Goal: Task Accomplishment & Management: Use online tool/utility

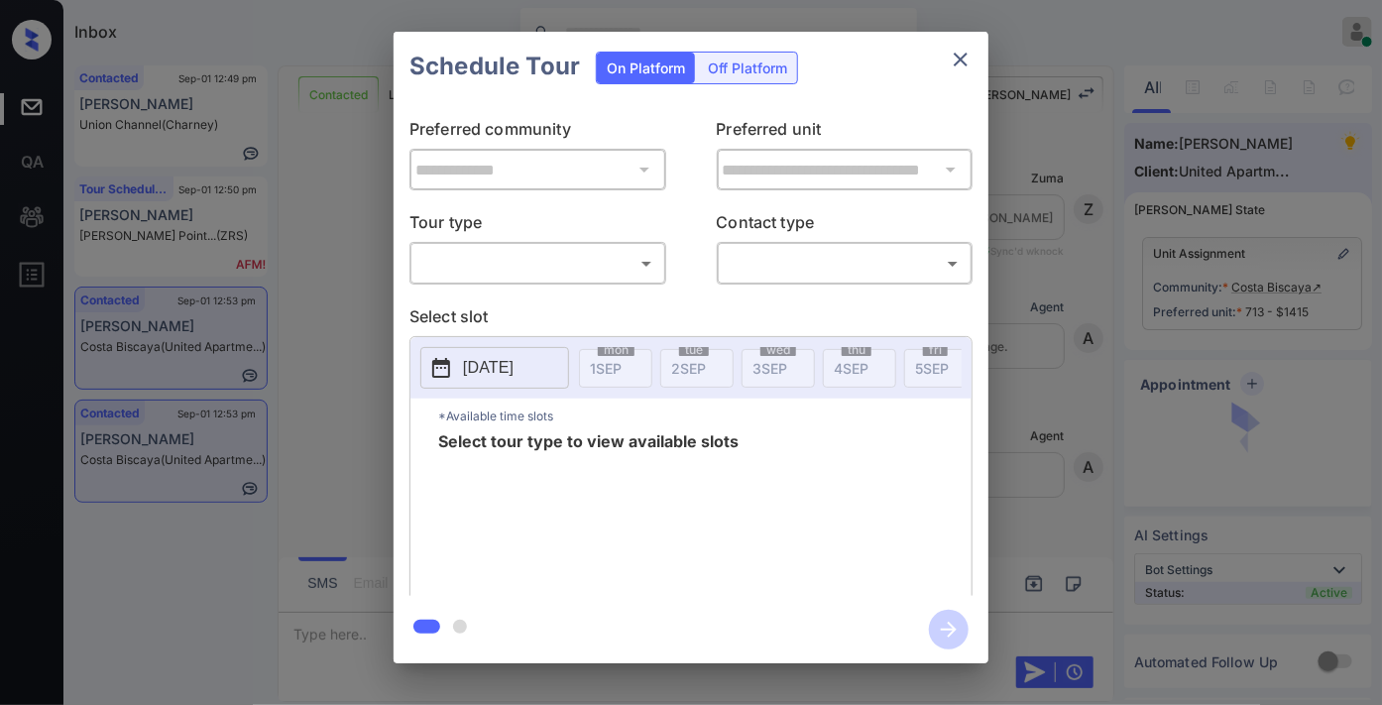
scroll to position [8042, 0]
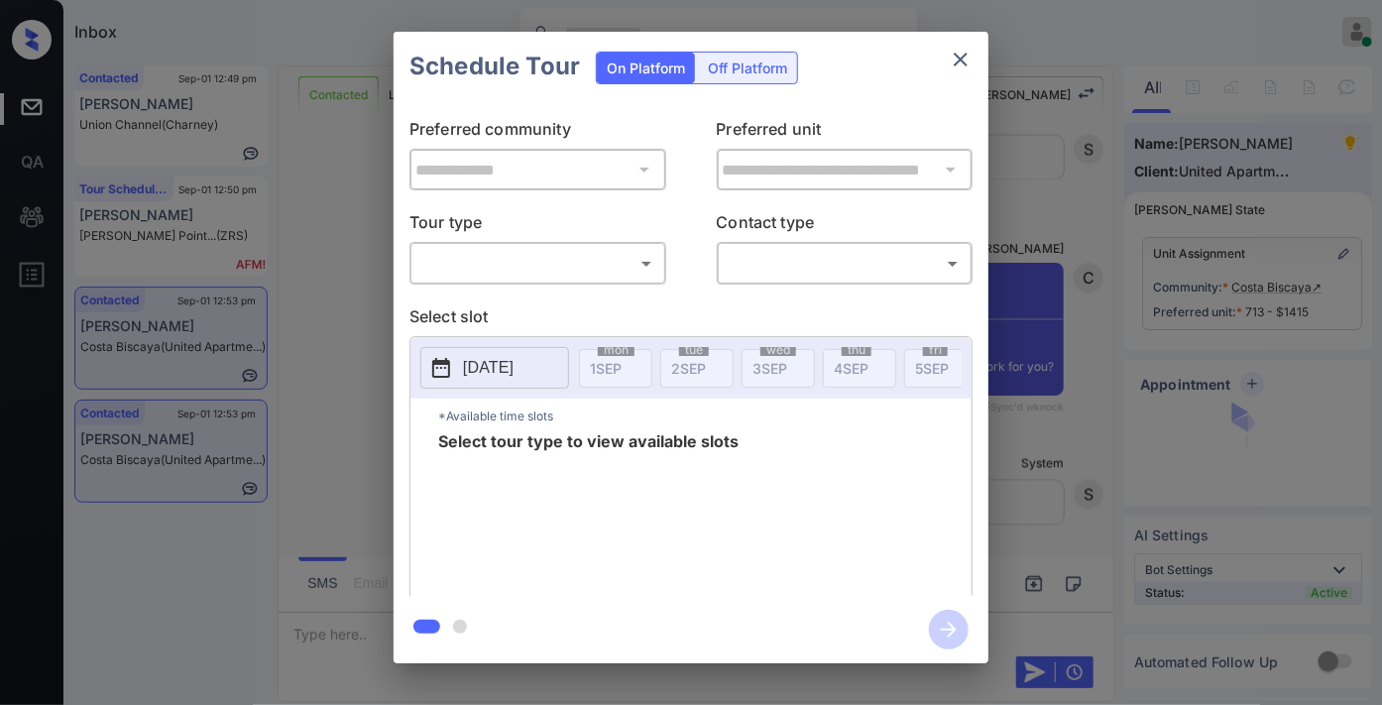
click at [558, 258] on body "Inbox Samantha Soliven Online Set yourself offline Set yourself on break Profil…" at bounding box center [691, 352] width 1382 height 705
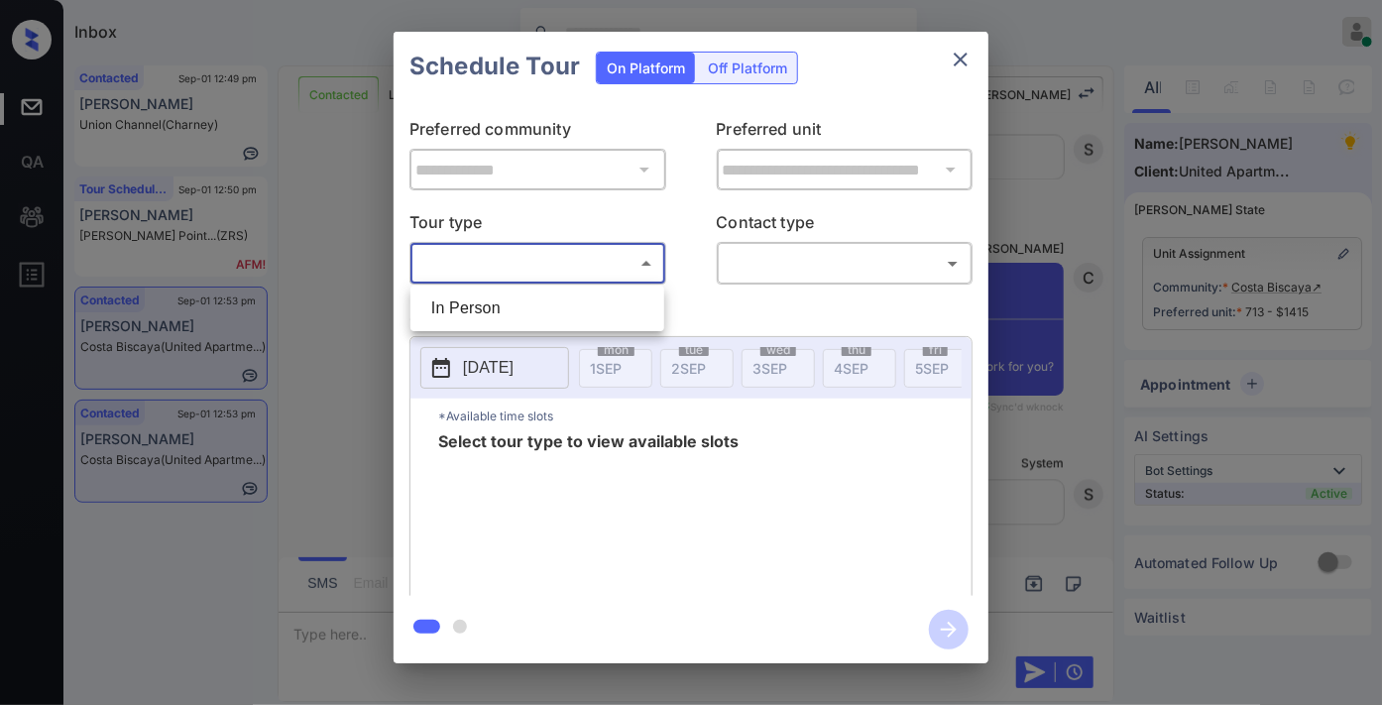
click at [551, 303] on li "In Person" at bounding box center [537, 309] width 244 height 36
type input "********"
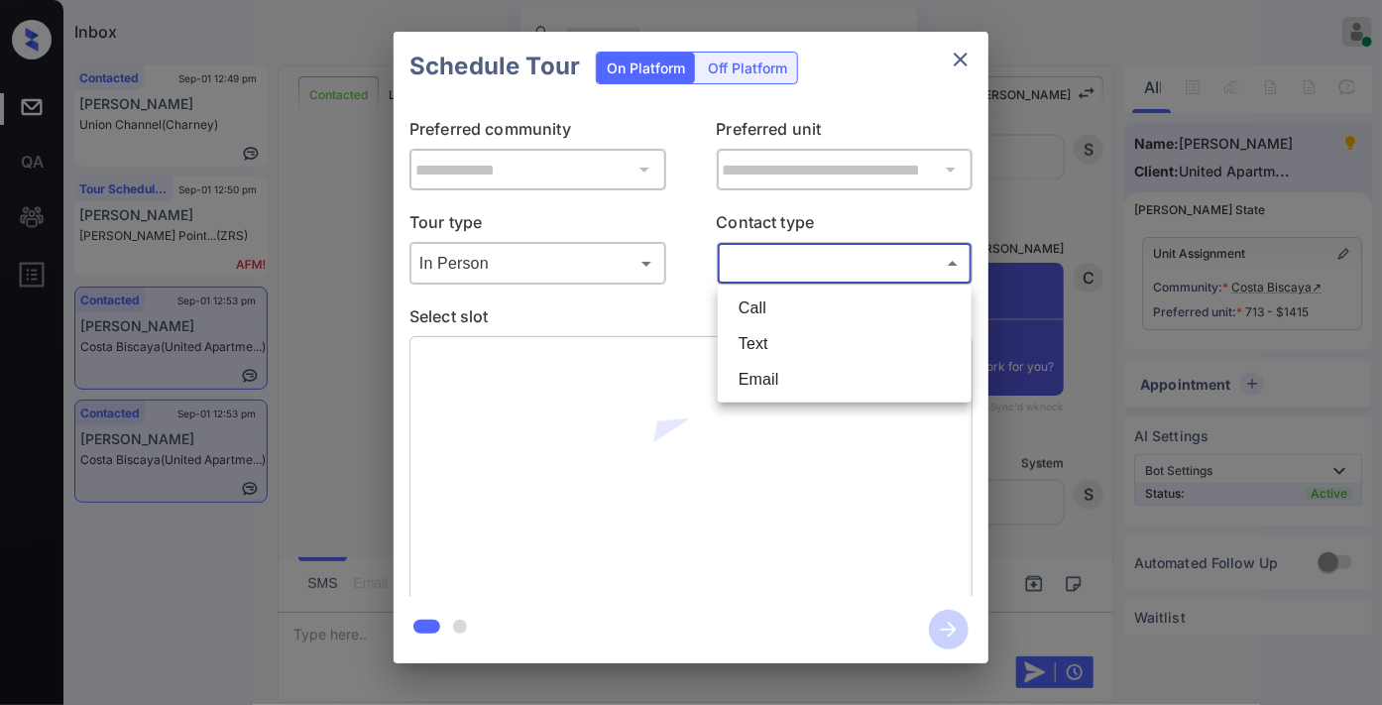
click at [797, 263] on body "Inbox Samantha Soliven Online Set yourself offline Set yourself on break Profil…" at bounding box center [691, 352] width 1382 height 705
click at [794, 382] on li "Email" at bounding box center [845, 380] width 244 height 36
type input "*****"
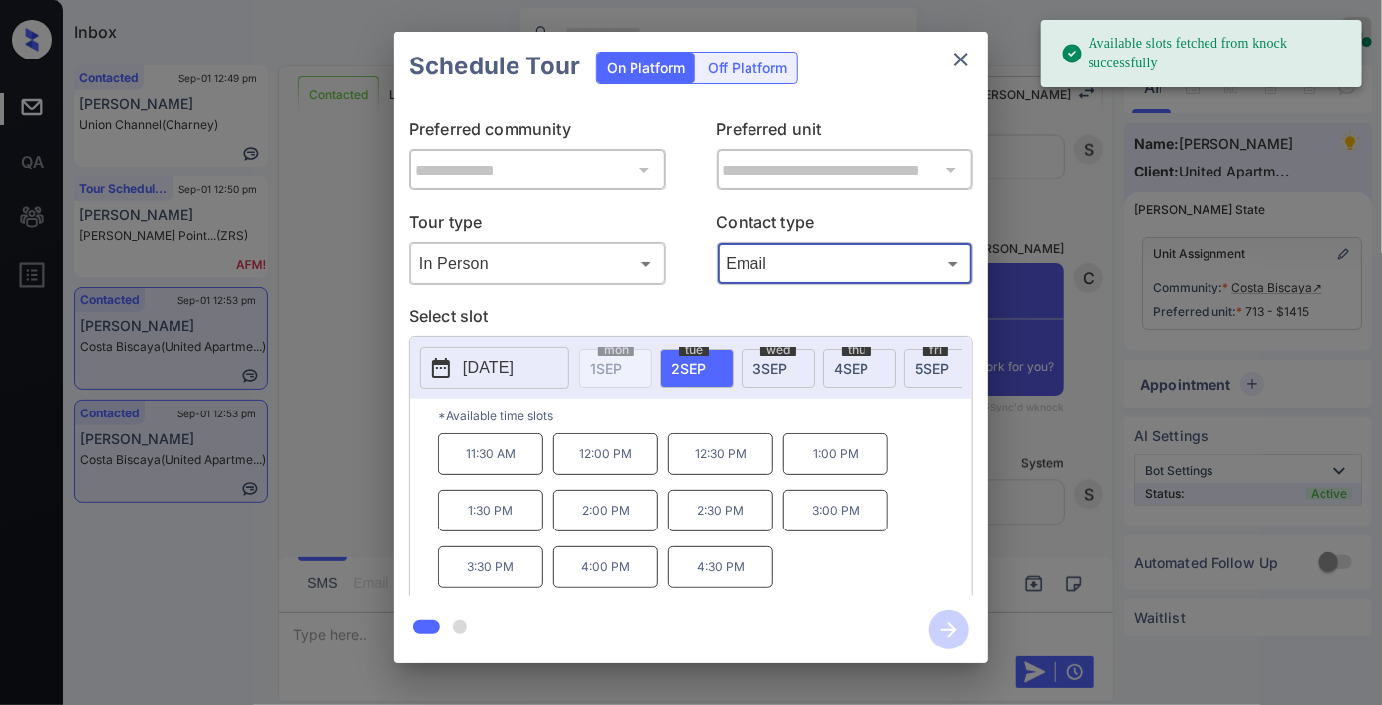
click at [514, 361] on p "2025-09-02" at bounding box center [488, 368] width 51 height 24
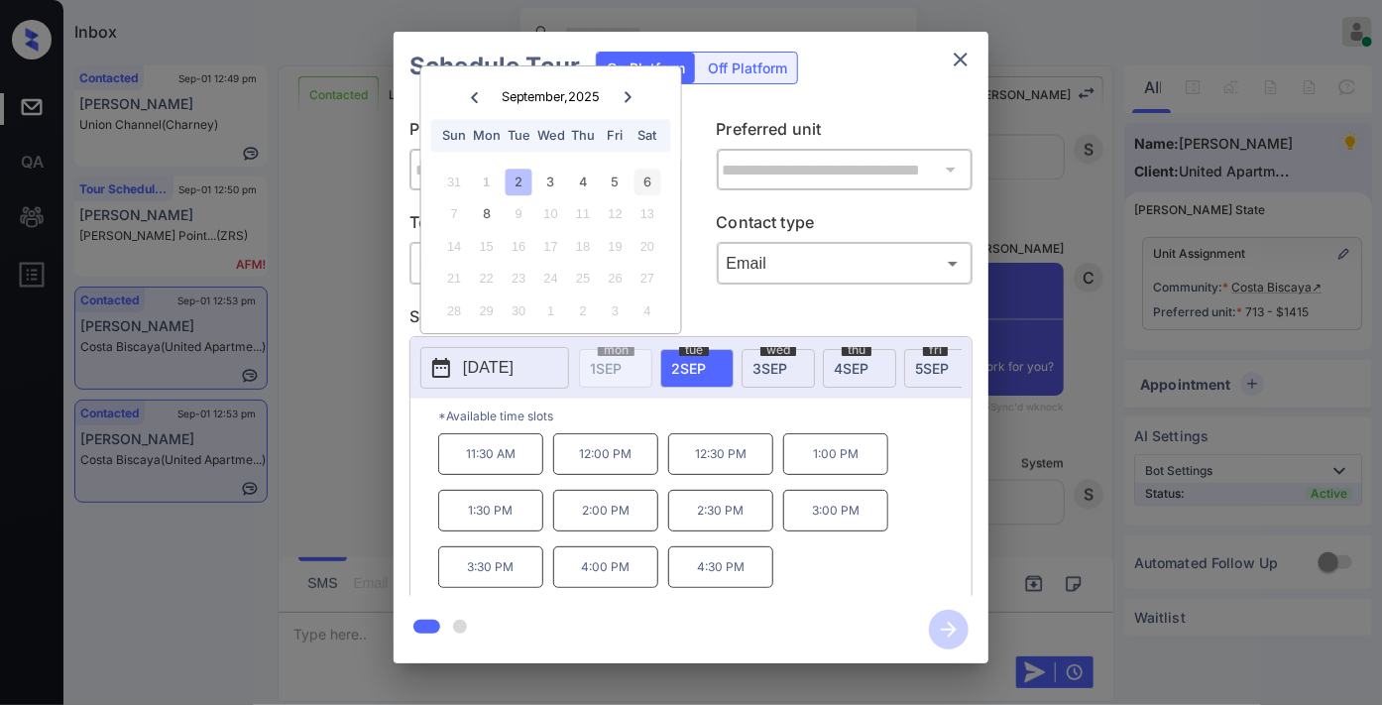
click at [655, 175] on div "6" at bounding box center [647, 182] width 27 height 27
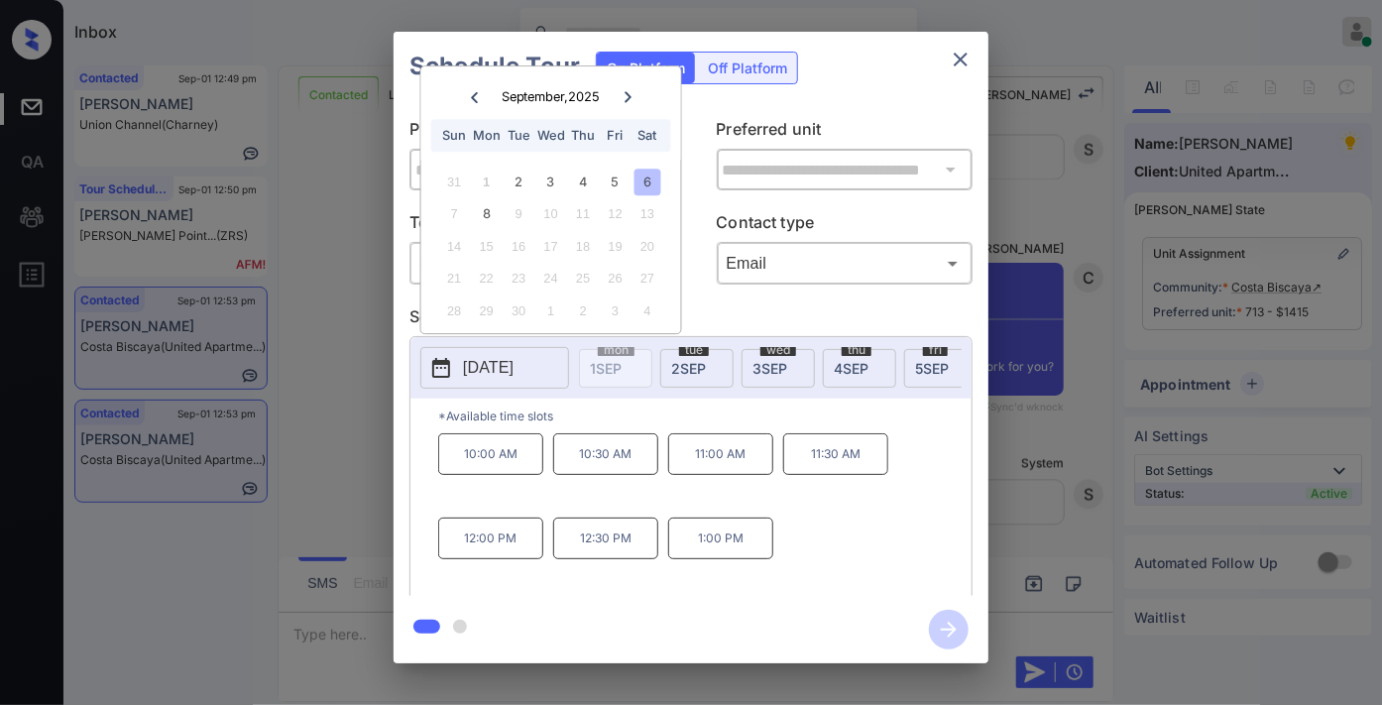
click at [513, 556] on p "12:00 PM" at bounding box center [490, 539] width 105 height 42
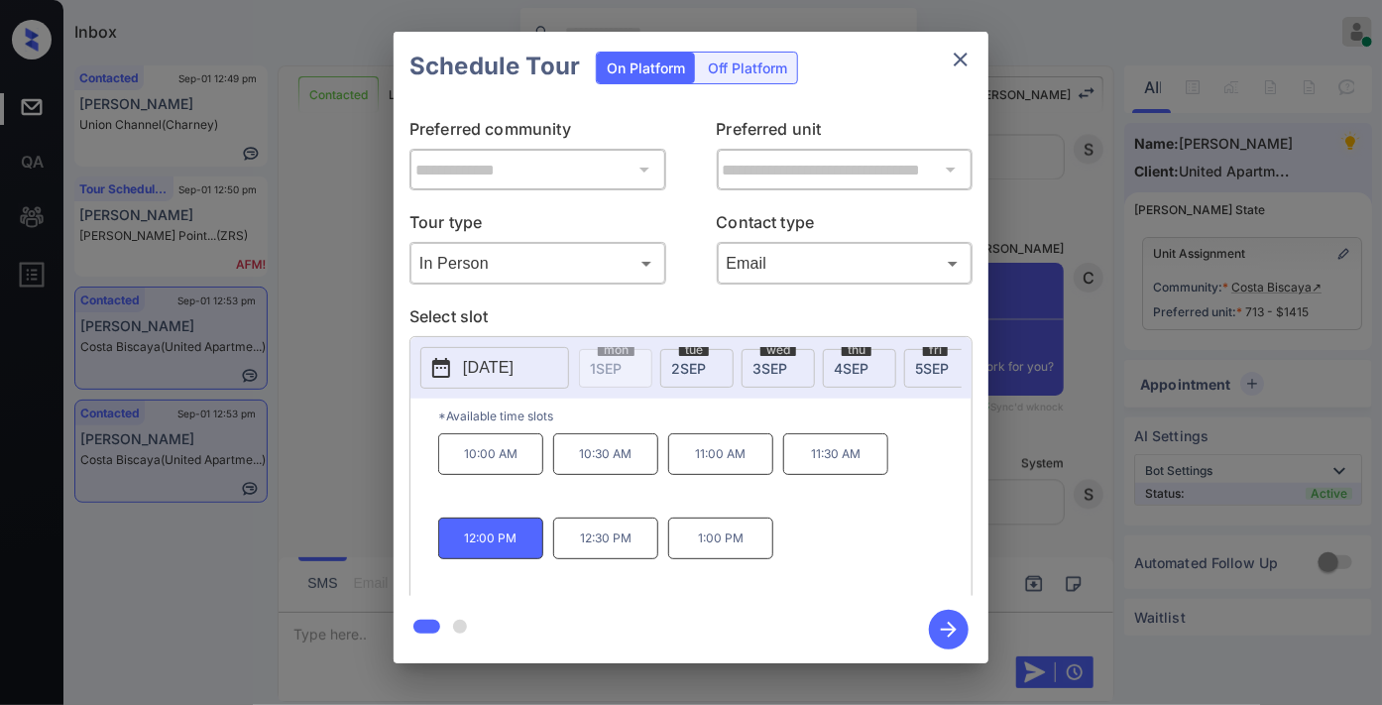
click at [958, 638] on icon "button" at bounding box center [949, 630] width 40 height 40
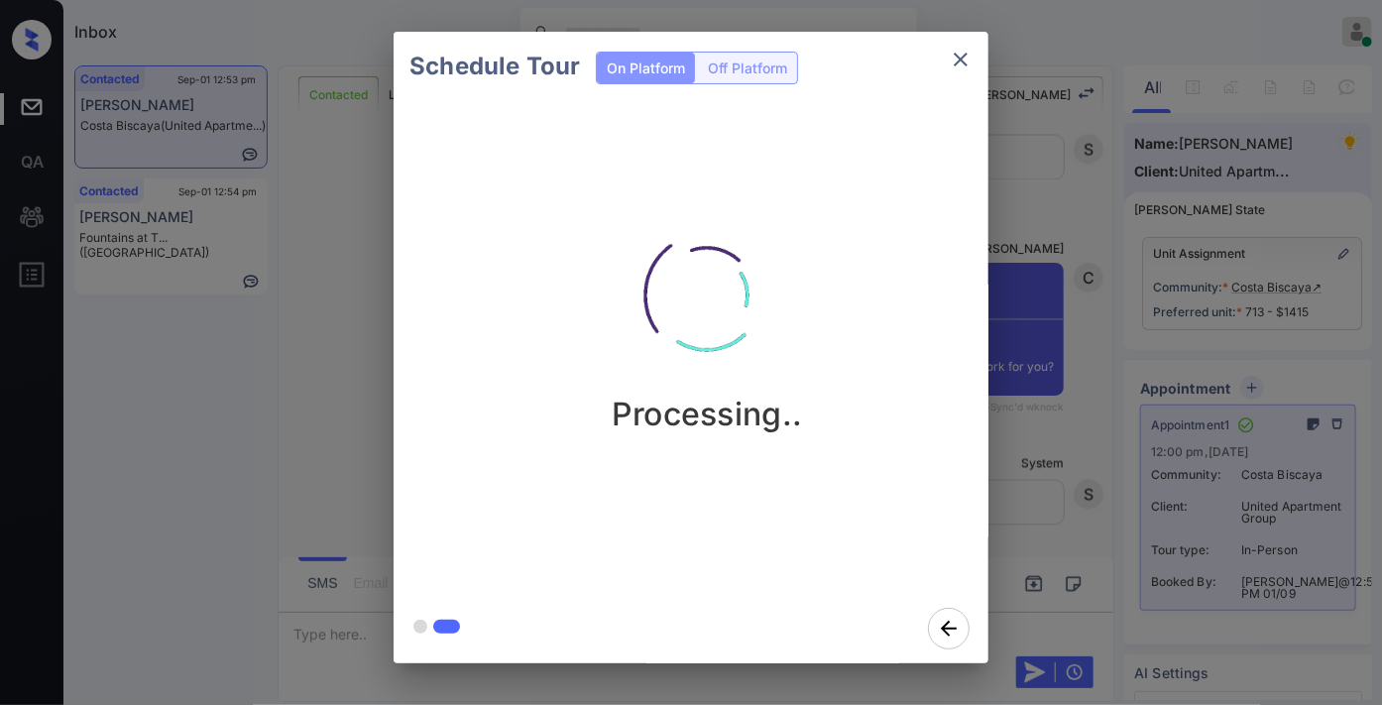
click at [962, 59] on icon "close" at bounding box center [961, 60] width 14 height 14
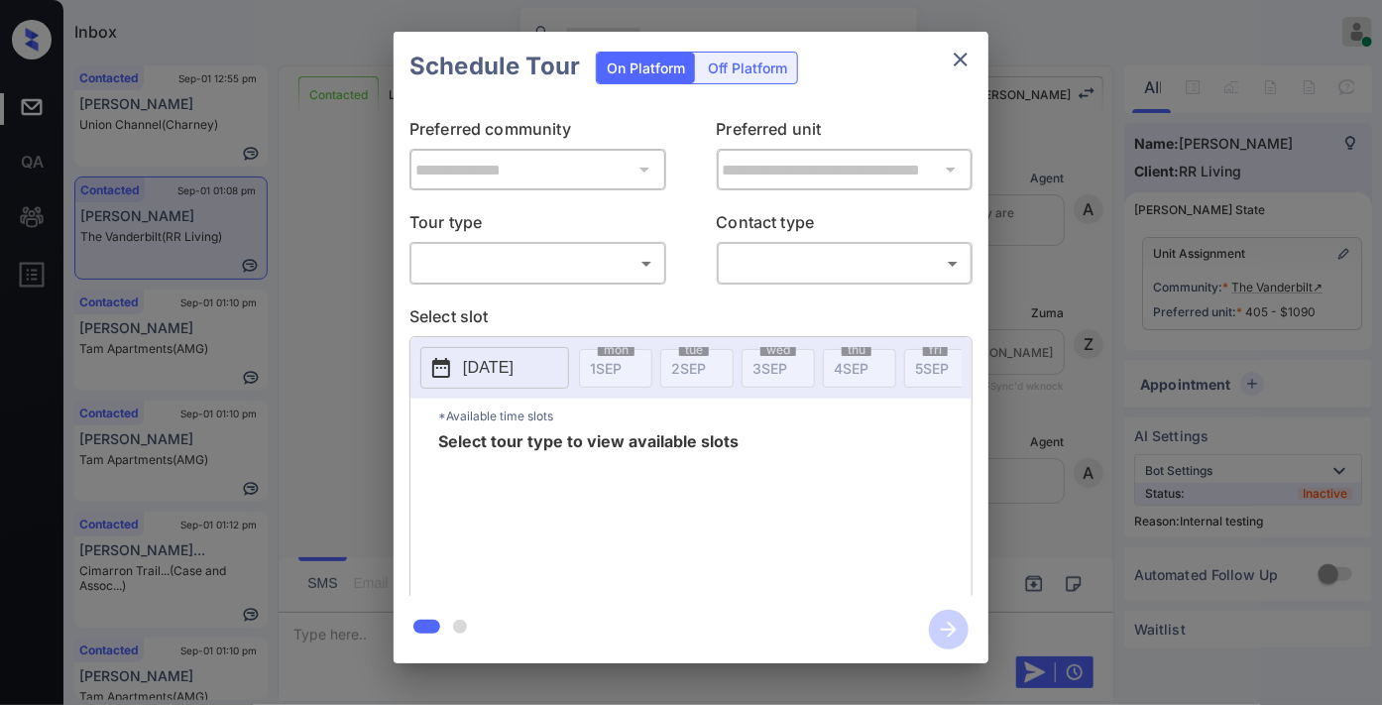
scroll to position [6205, 0]
click at [635, 266] on body "Inbox Samantha Soliven Online Set yourself offline Set yourself on break Profil…" at bounding box center [691, 352] width 1382 height 705
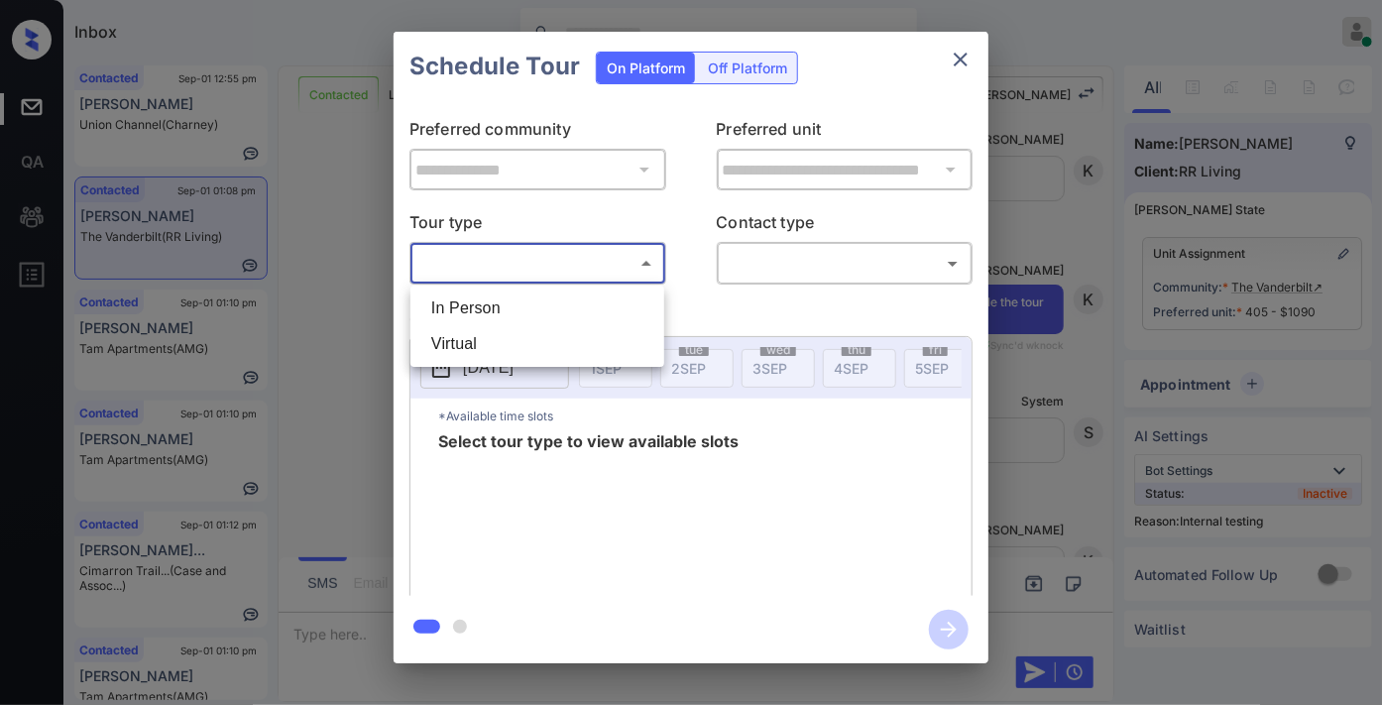
click at [606, 318] on li "In Person" at bounding box center [537, 309] width 244 height 36
type input "********"
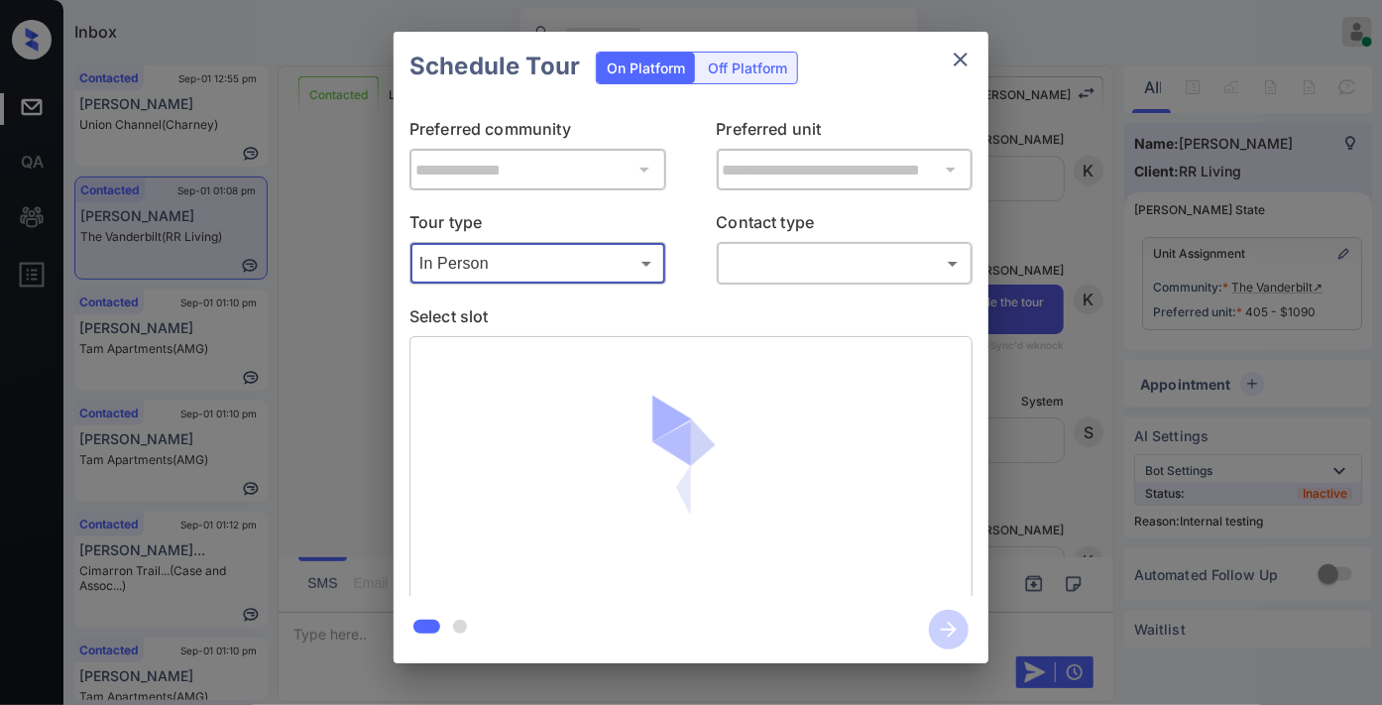
click at [815, 244] on div "​ ​" at bounding box center [845, 263] width 257 height 43
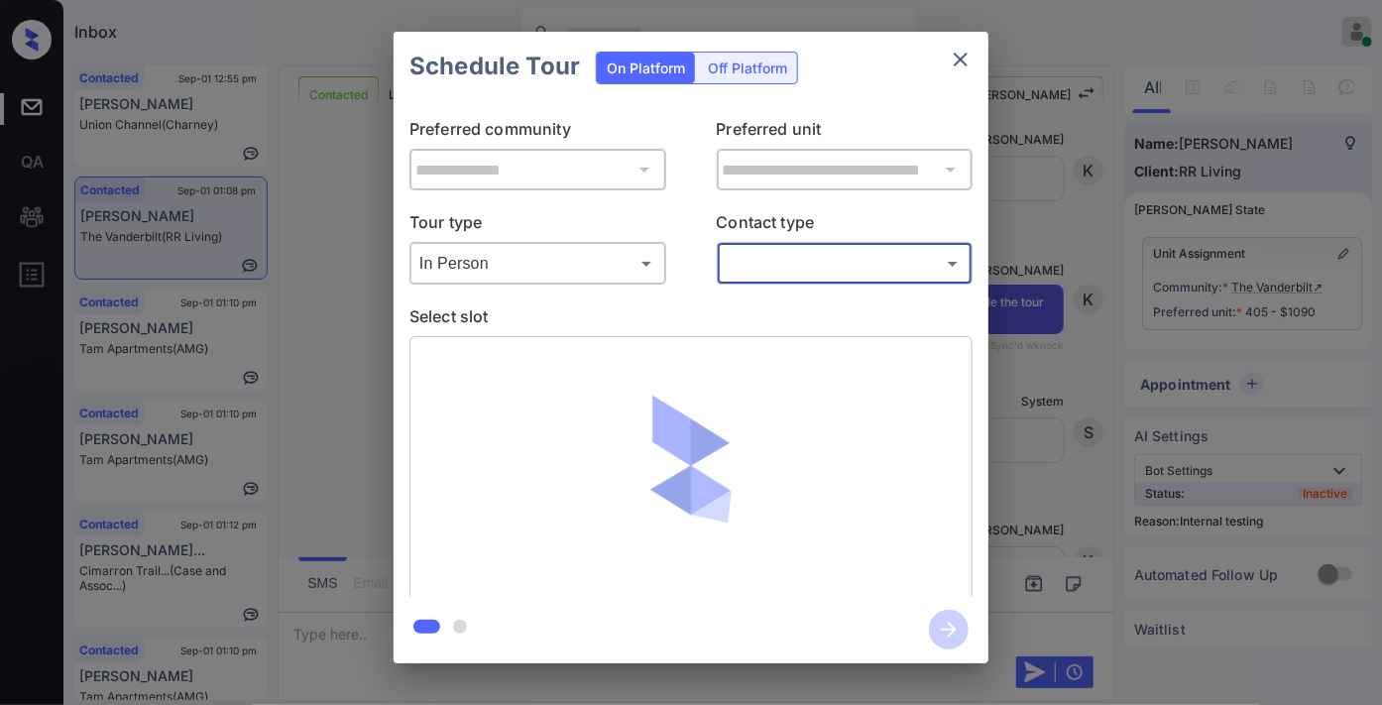
click at [819, 269] on body "Inbox Samantha Soliven Online Set yourself offline Set yourself on break Profil…" at bounding box center [691, 352] width 1382 height 705
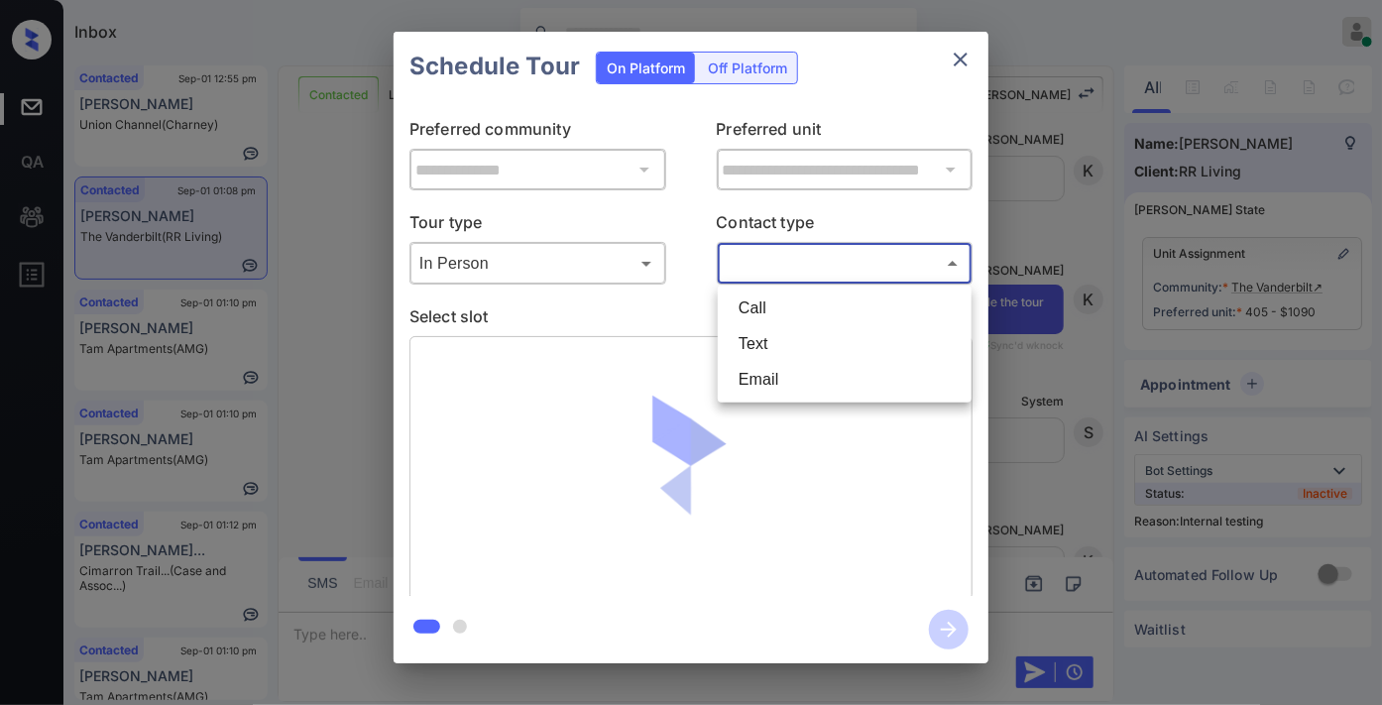
click at [810, 334] on li "Text" at bounding box center [845, 344] width 244 height 36
type input "****"
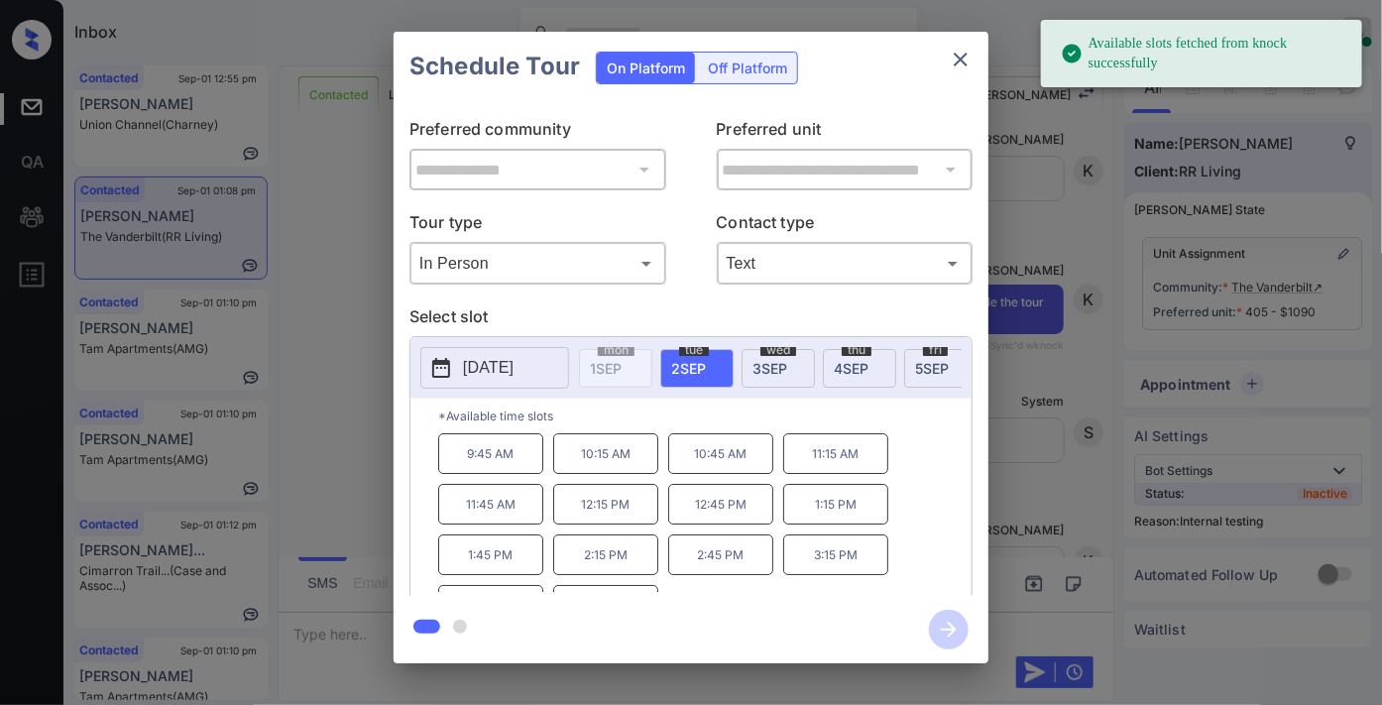
click at [517, 463] on p "9:45 AM" at bounding box center [490, 453] width 105 height 41
click at [958, 638] on icon "button" at bounding box center [949, 630] width 40 height 40
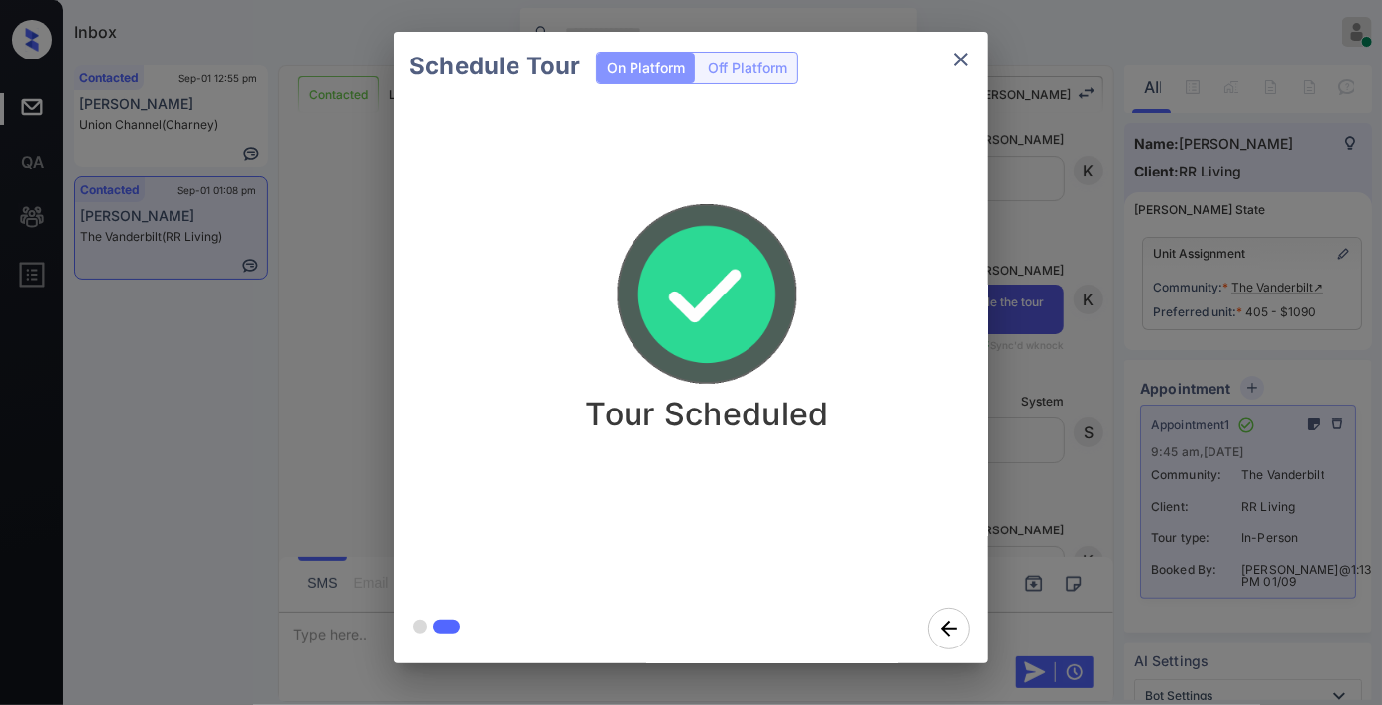
click at [958, 67] on icon "close" at bounding box center [961, 60] width 24 height 24
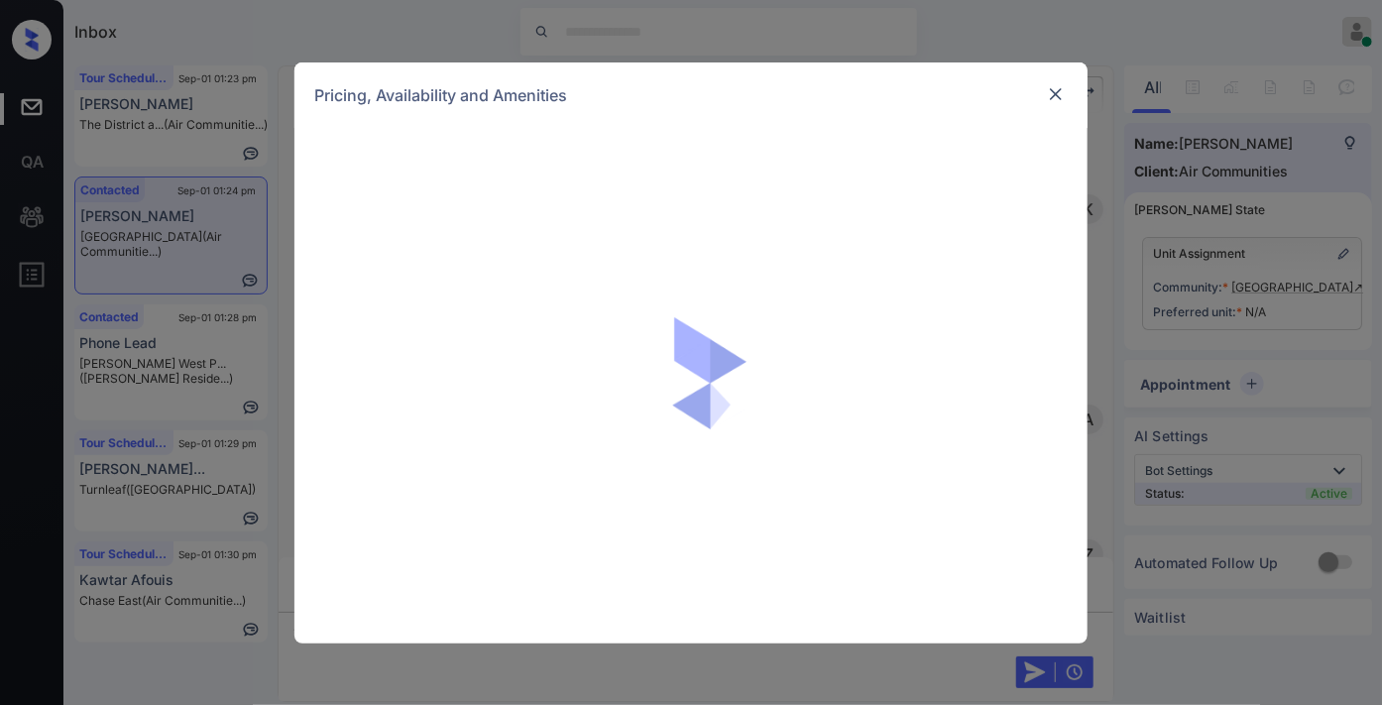
scroll to position [3822, 0]
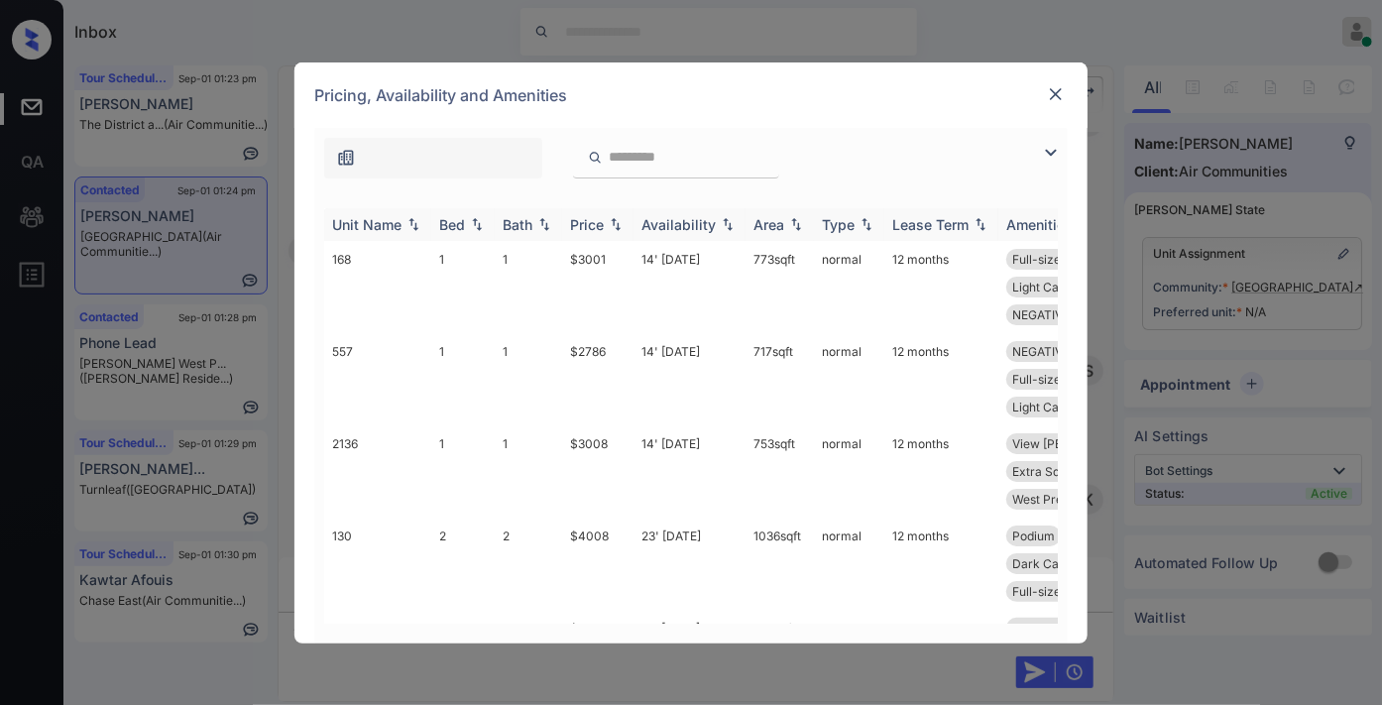
click at [599, 224] on div "Price" at bounding box center [587, 224] width 34 height 17
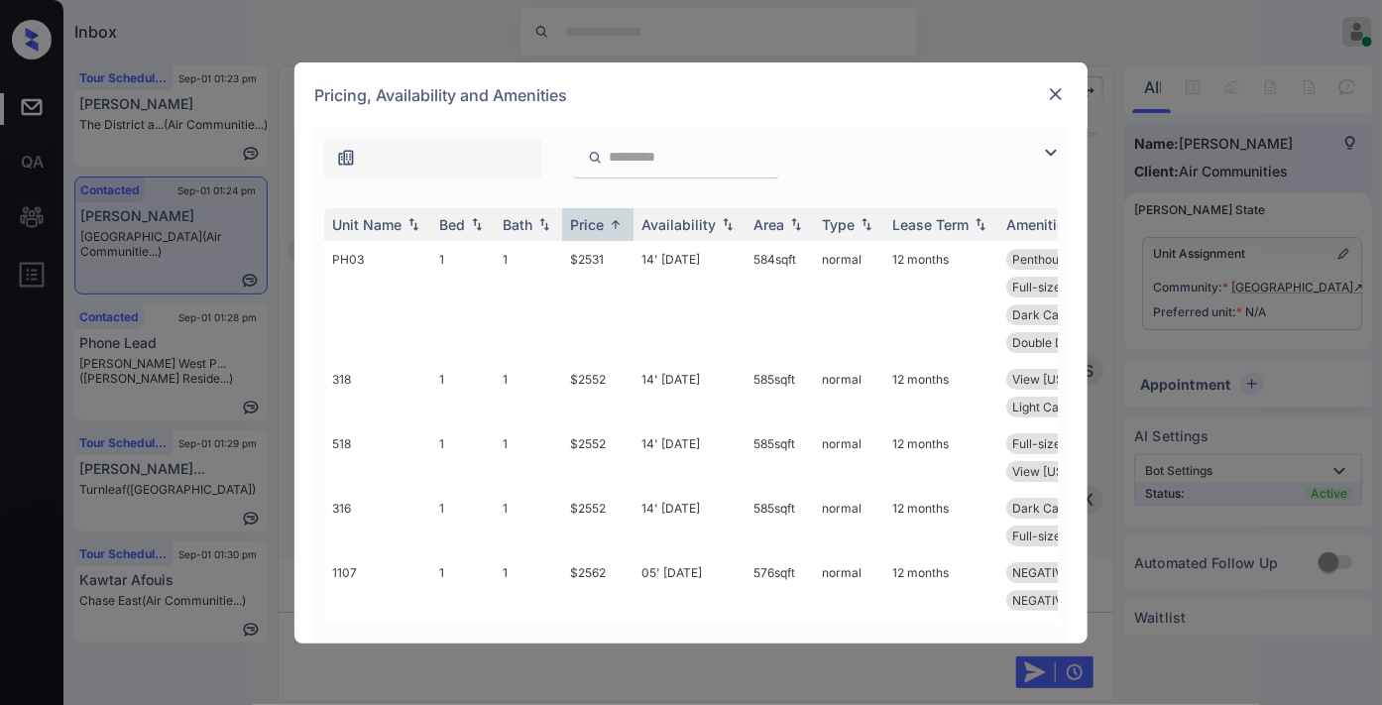
click at [605, 255] on td "$2531" at bounding box center [597, 301] width 71 height 120
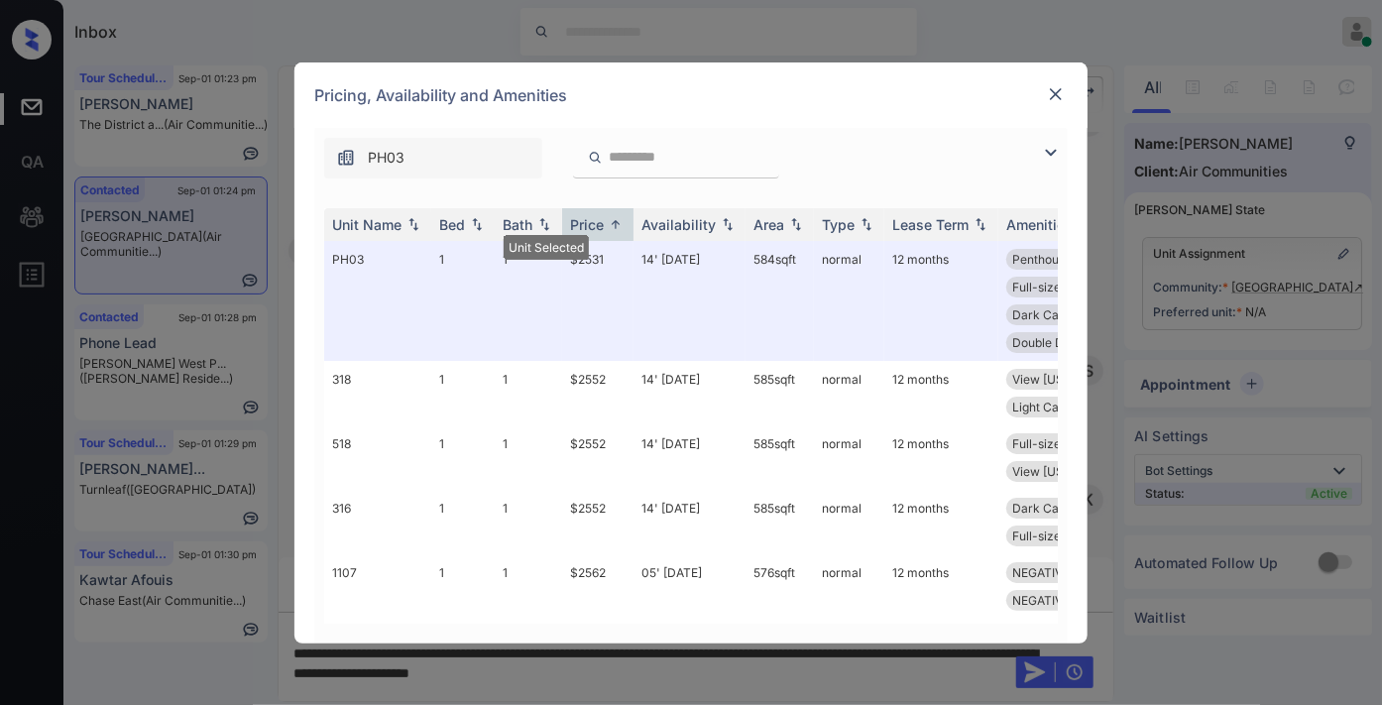
click at [1056, 91] on img at bounding box center [1056, 94] width 20 height 20
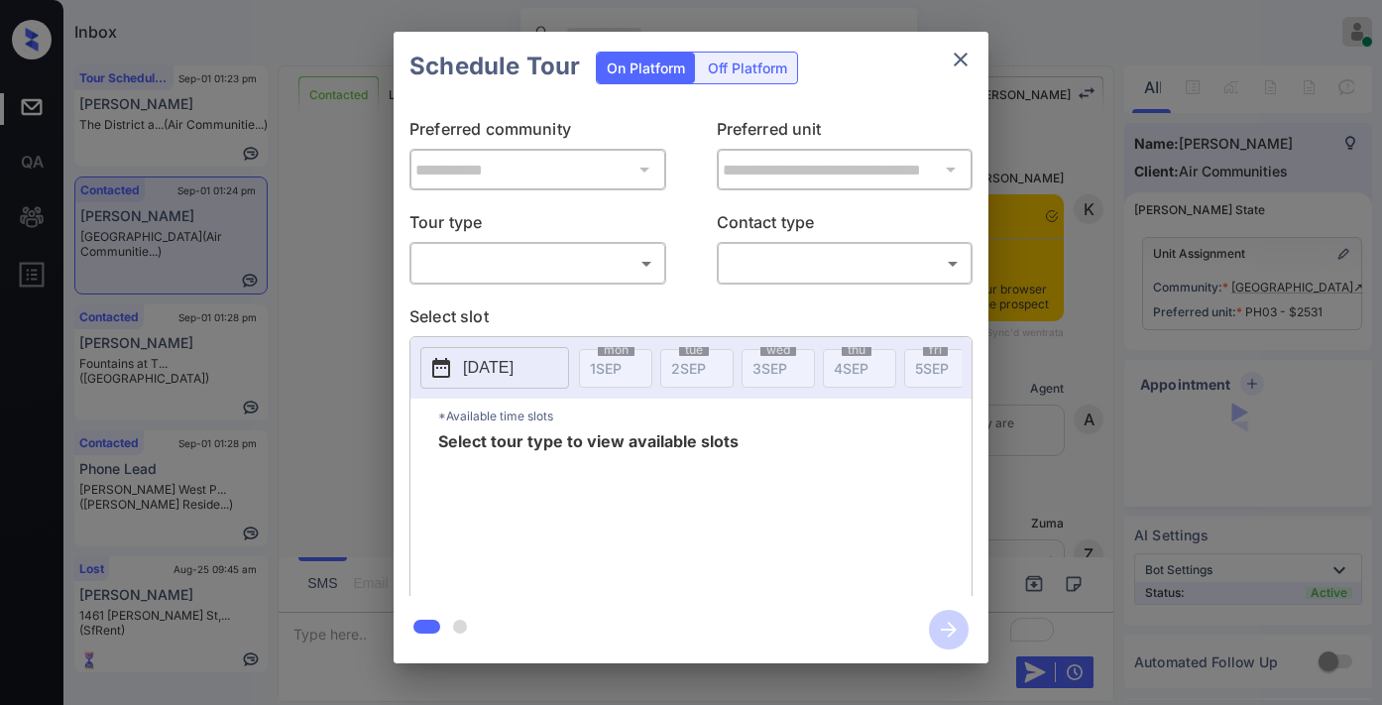
click at [589, 254] on body "Inbox [PERSON_NAME] Online Set yourself offline Set yourself on break Profile S…" at bounding box center [691, 352] width 1382 height 705
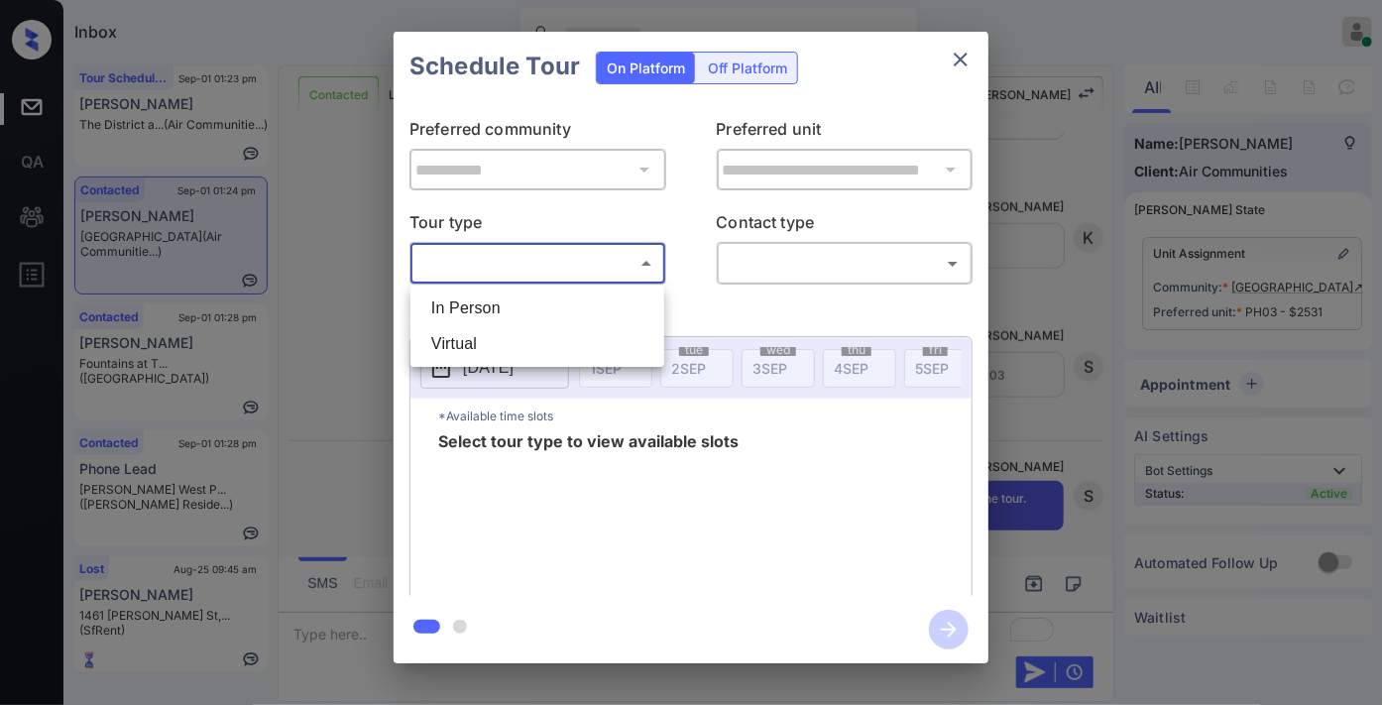
click at [585, 299] on li "In Person" at bounding box center [537, 309] width 244 height 36
type input "********"
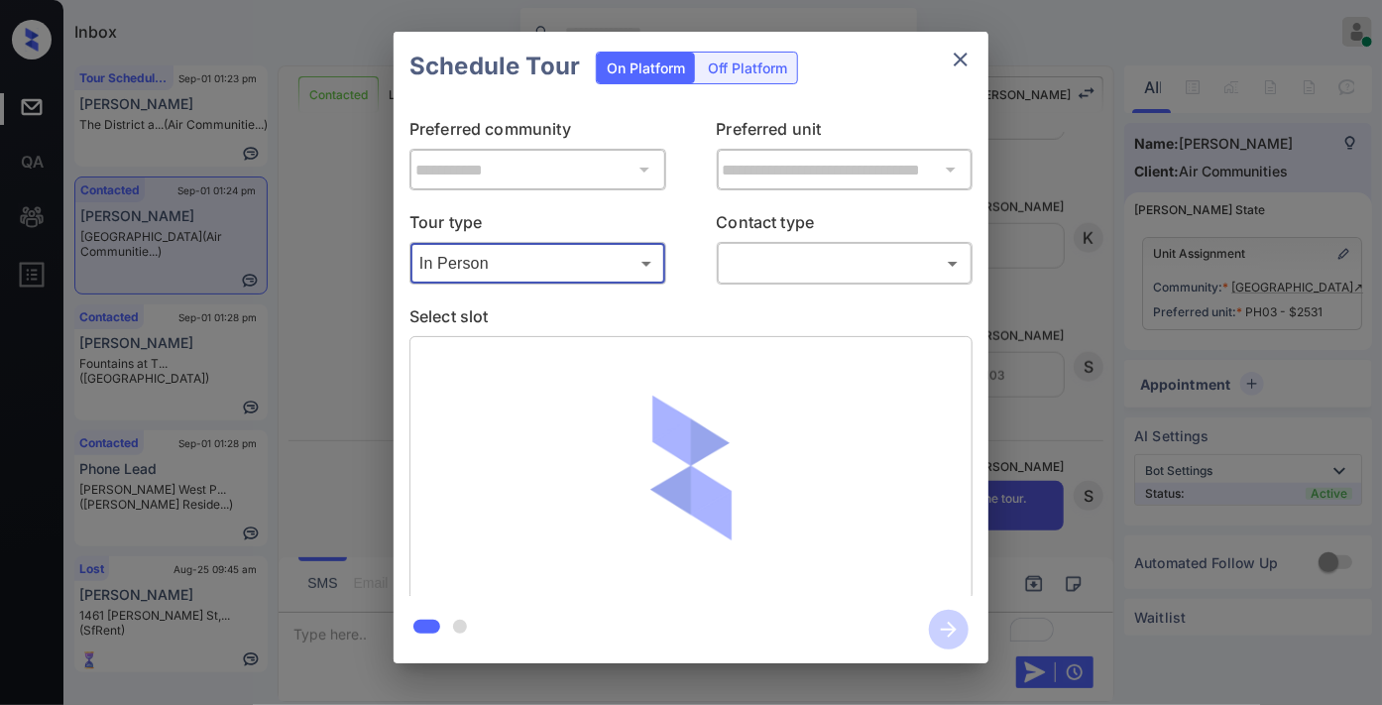
click at [785, 262] on body "Inbox [PERSON_NAME] Online Set yourself offline Set yourself on break Profile S…" at bounding box center [691, 352] width 1382 height 705
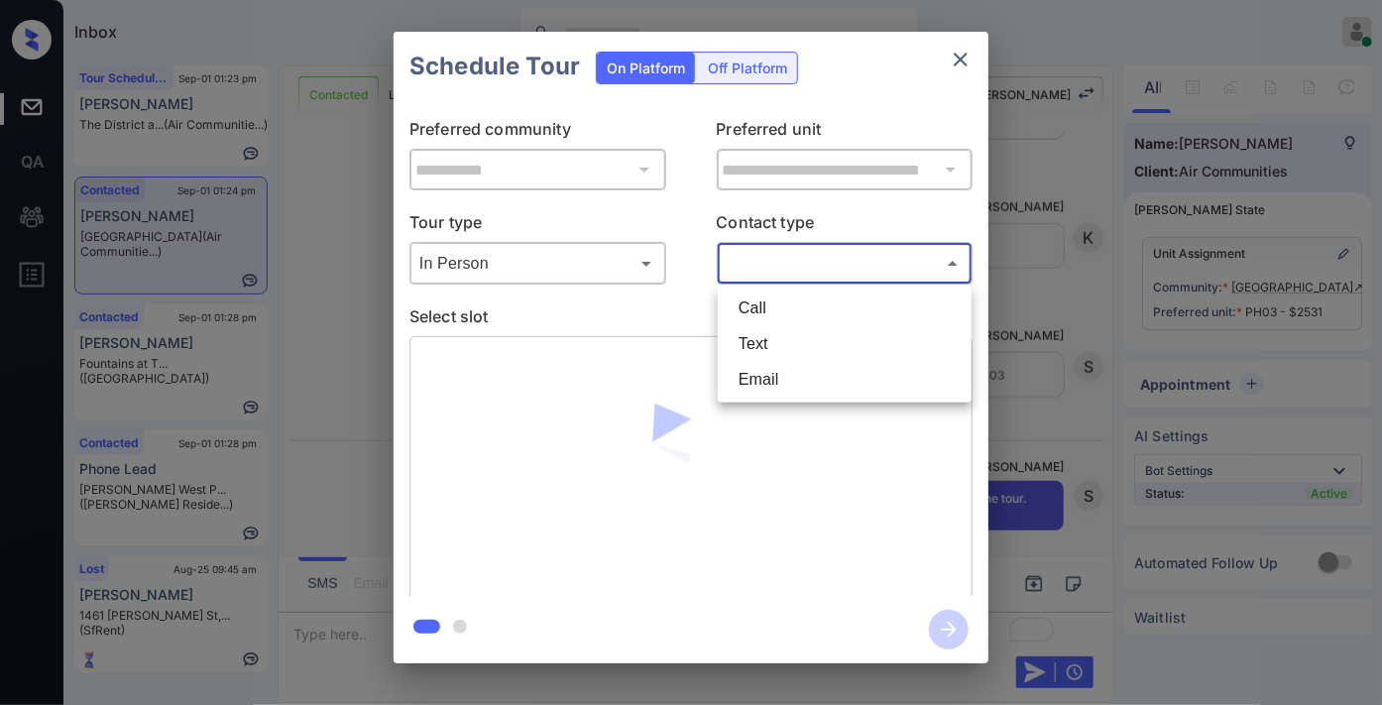
click at [806, 345] on li "Text" at bounding box center [845, 344] width 244 height 36
type input "****"
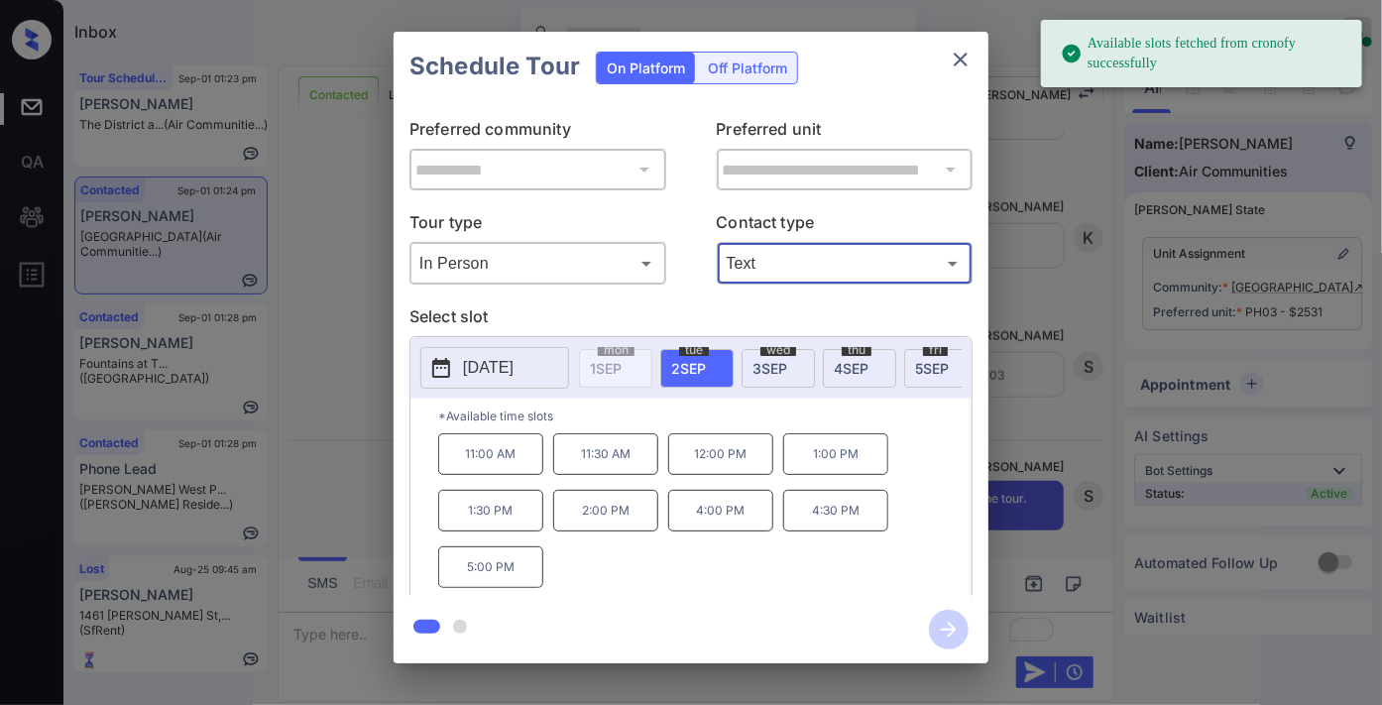
click at [514, 360] on p "2025-09-02" at bounding box center [488, 368] width 51 height 24
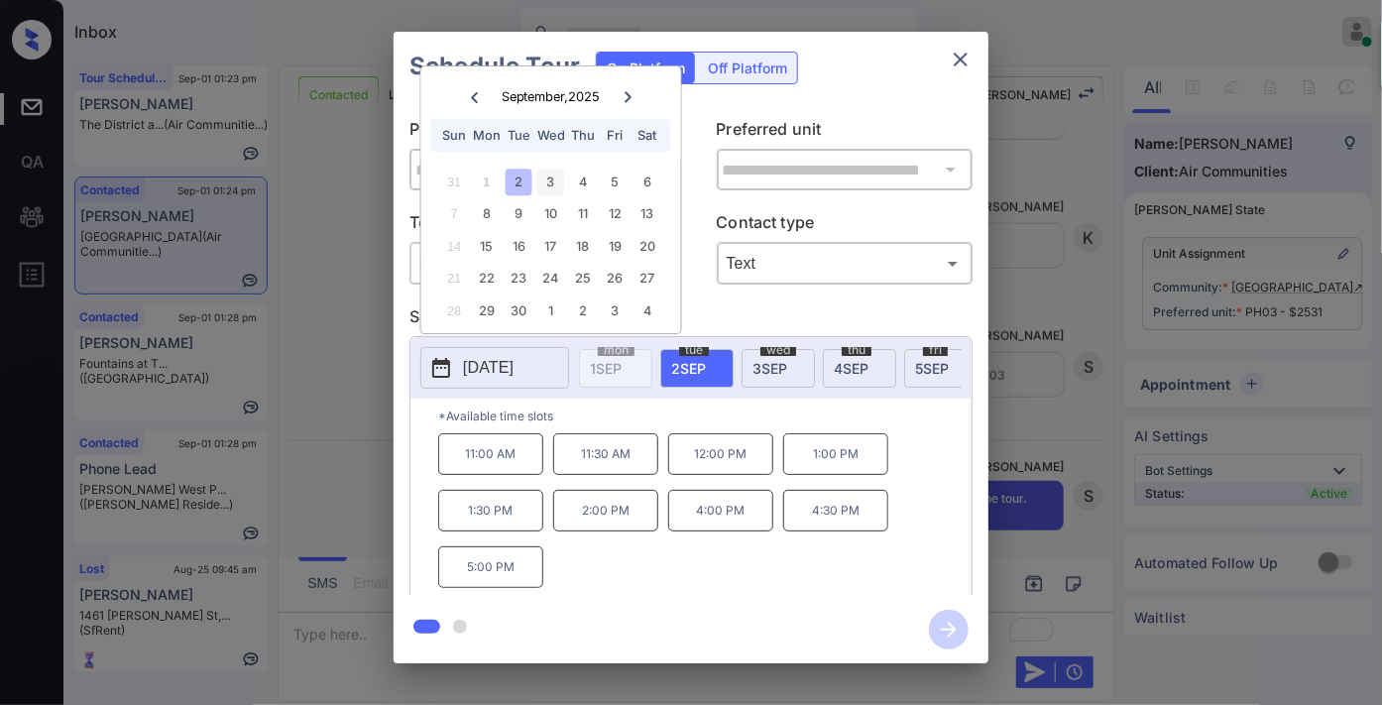
click at [551, 182] on div "3" at bounding box center [550, 182] width 27 height 27
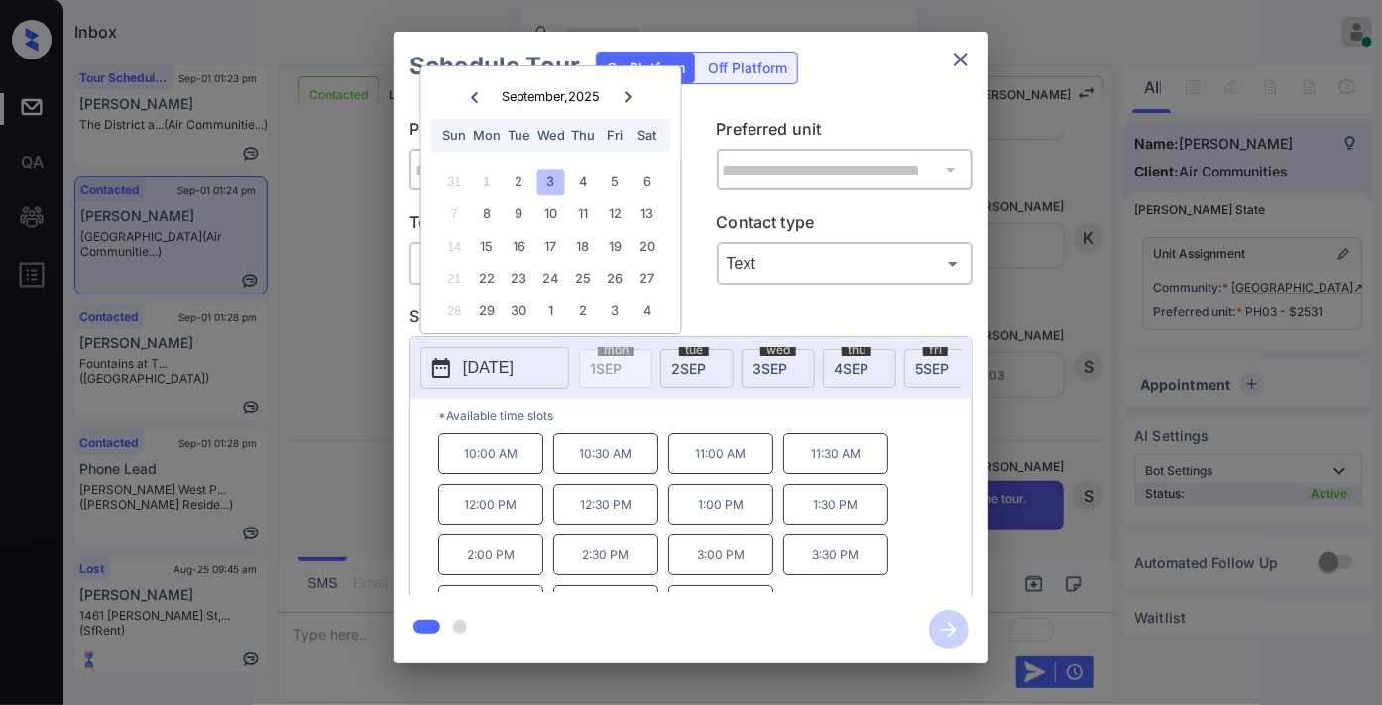
click at [692, 470] on p "11:00 AM" at bounding box center [720, 453] width 105 height 41
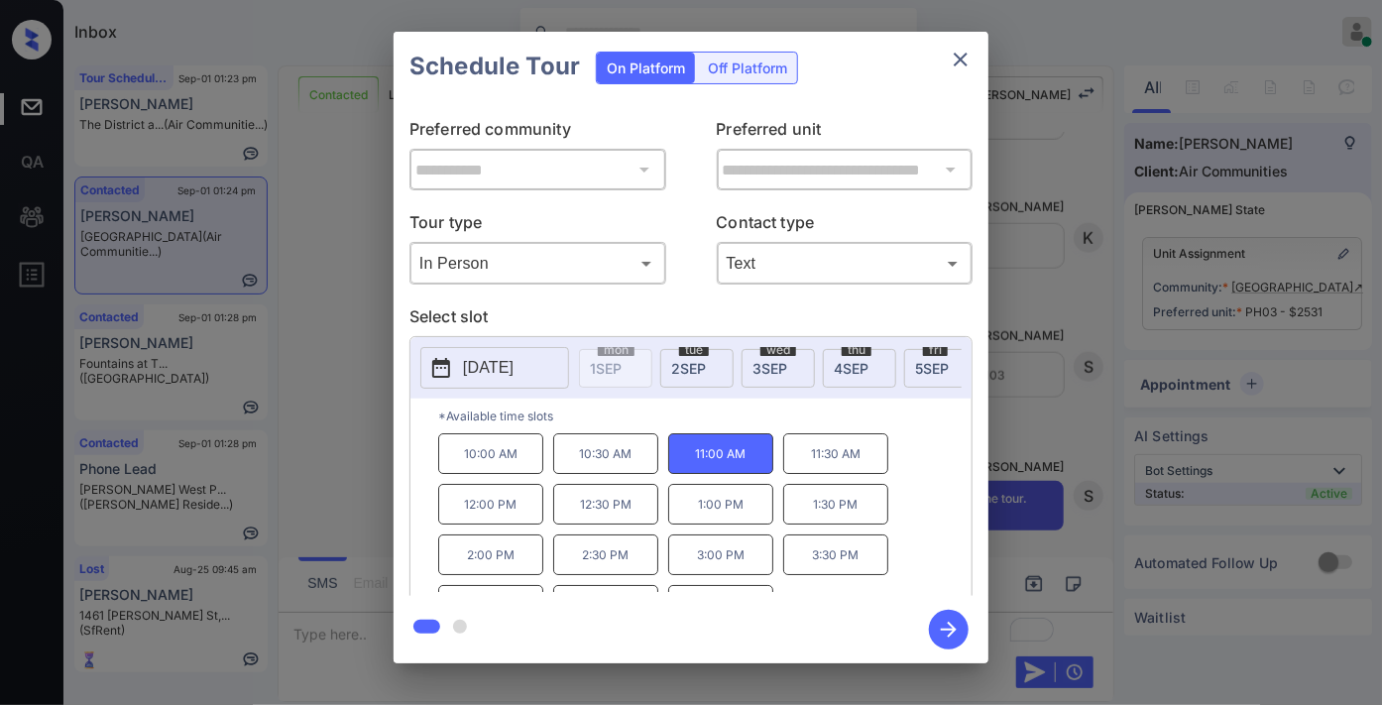
click at [954, 637] on icon "button" at bounding box center [949, 630] width 40 height 40
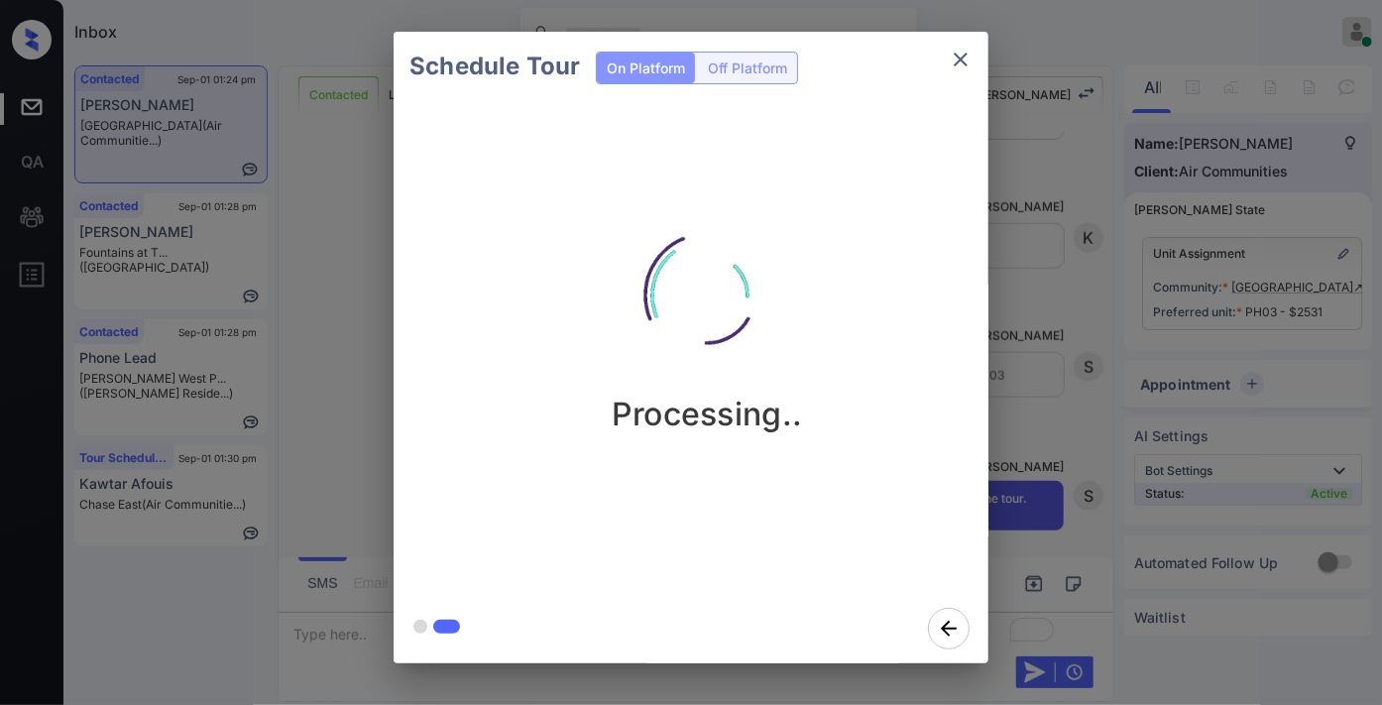
scroll to position [4211, 0]
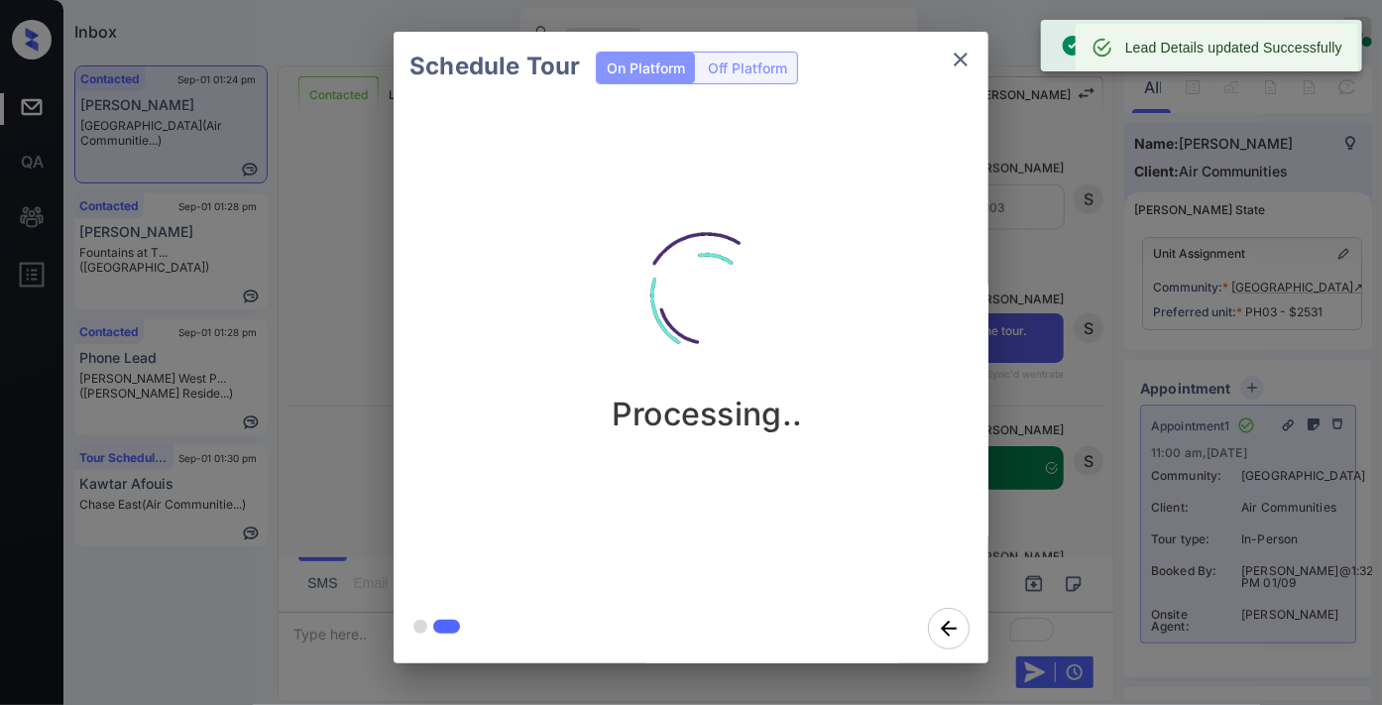
click at [962, 55] on icon "close" at bounding box center [961, 60] width 24 height 24
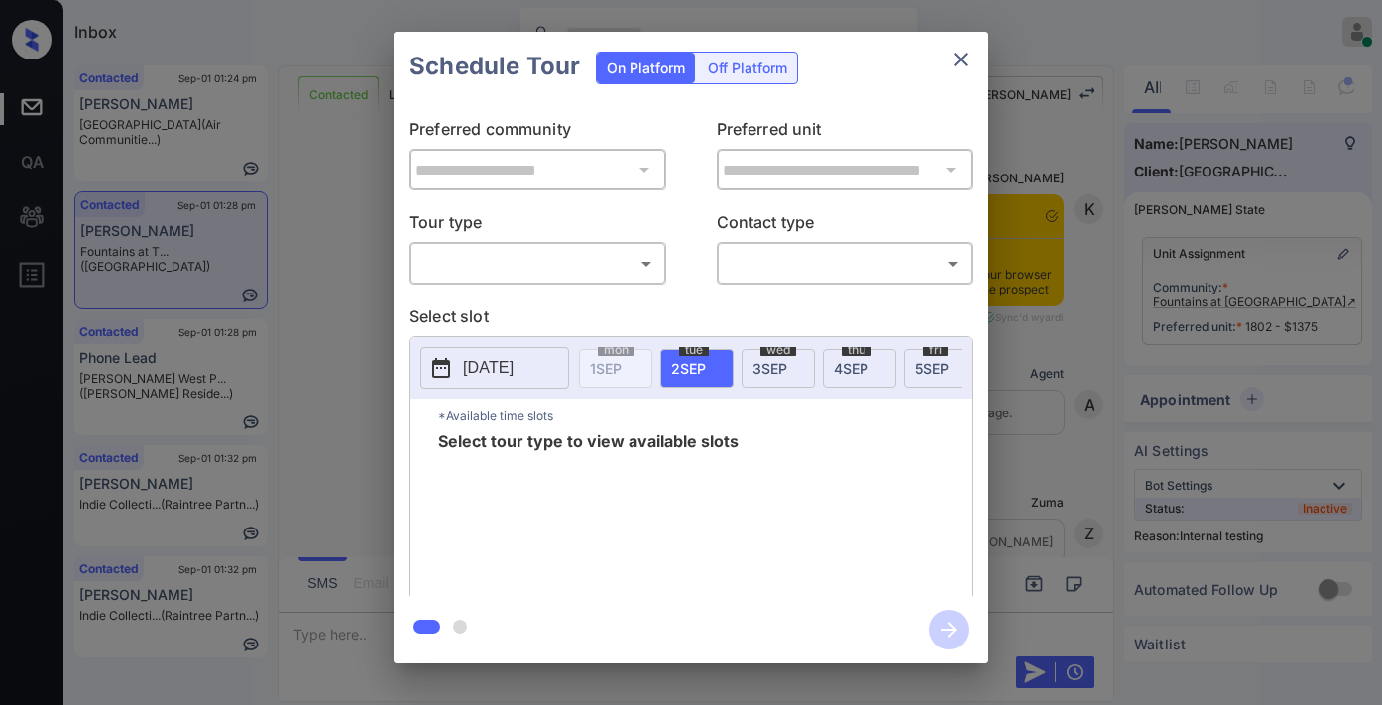
click at [588, 246] on body "Inbox [PERSON_NAME] Online Set yourself offline Set yourself on break Profile S…" at bounding box center [691, 352] width 1382 height 705
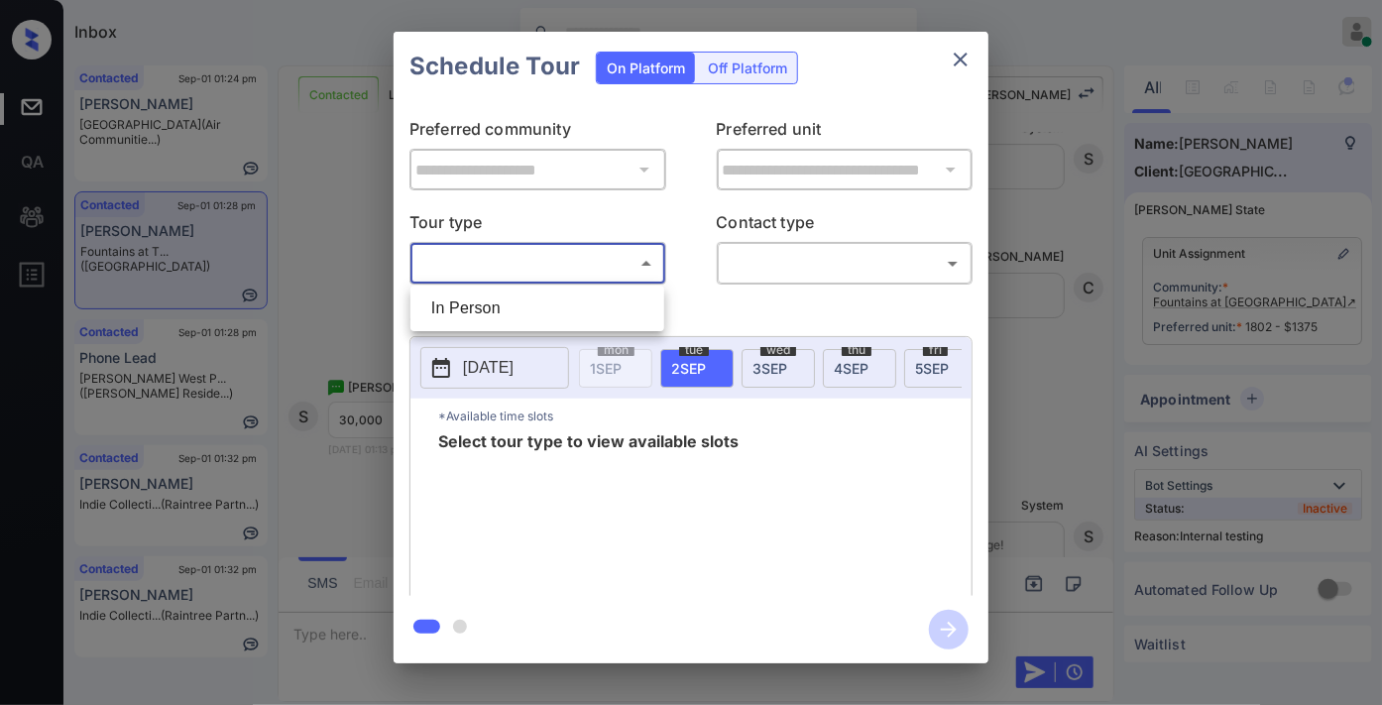
click at [585, 254] on div at bounding box center [691, 352] width 1382 height 705
click at [953, 56] on icon "close" at bounding box center [961, 60] width 24 height 24
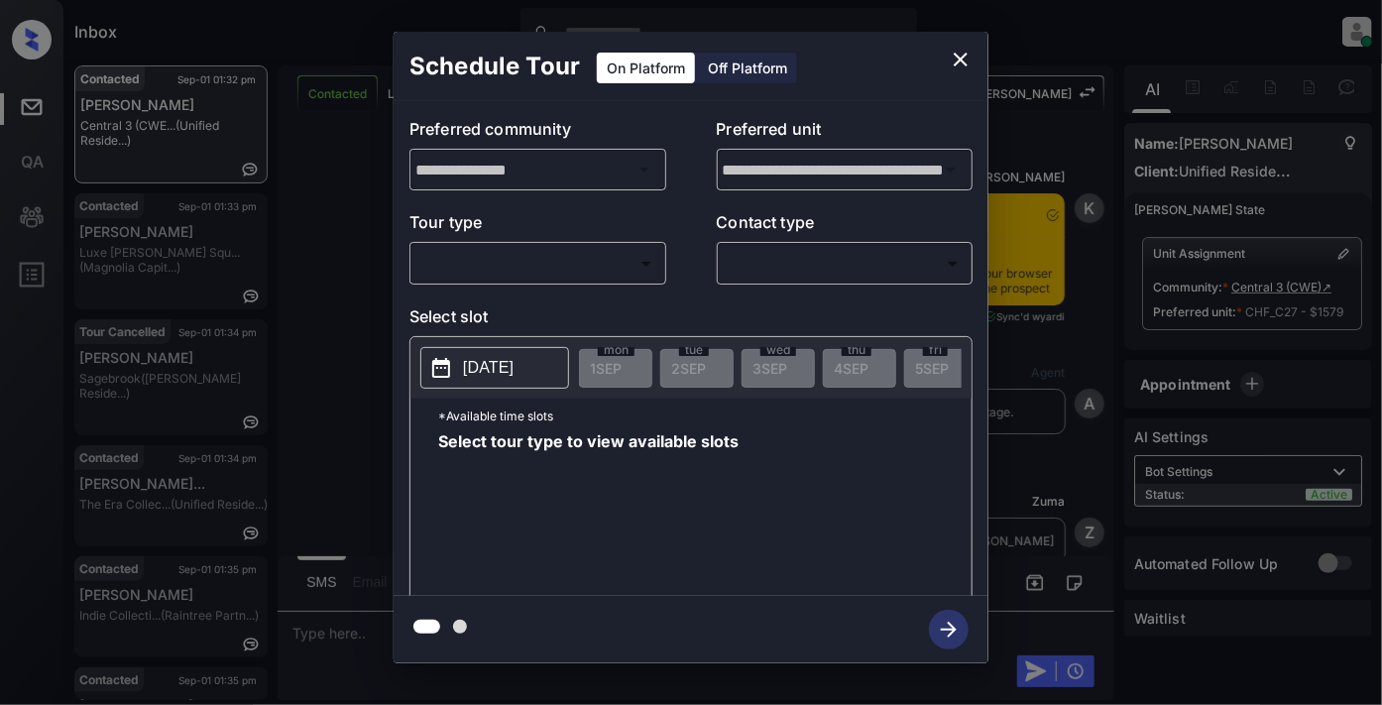
scroll to position [4946, 0]
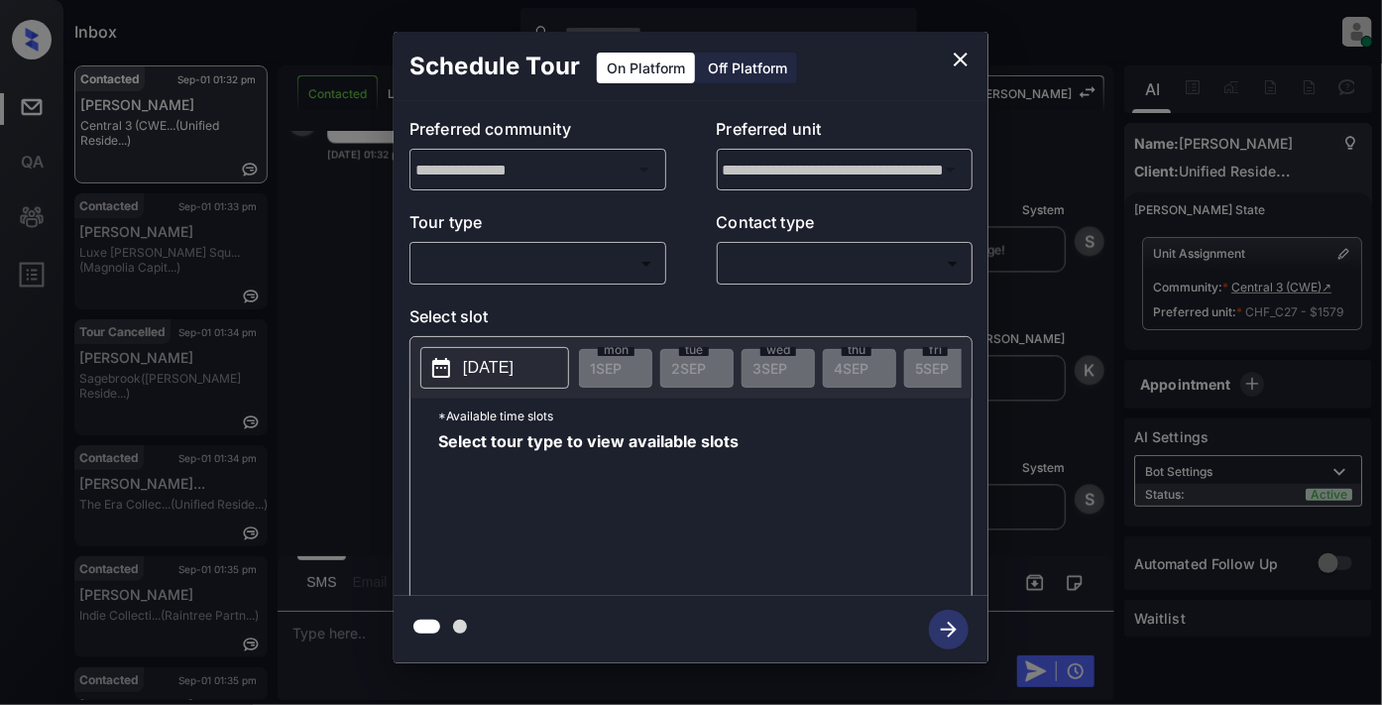
click at [563, 246] on body "Inbox Samantha Soliven Online Set yourself offline Set yourself on break Profil…" at bounding box center [691, 352] width 1382 height 705
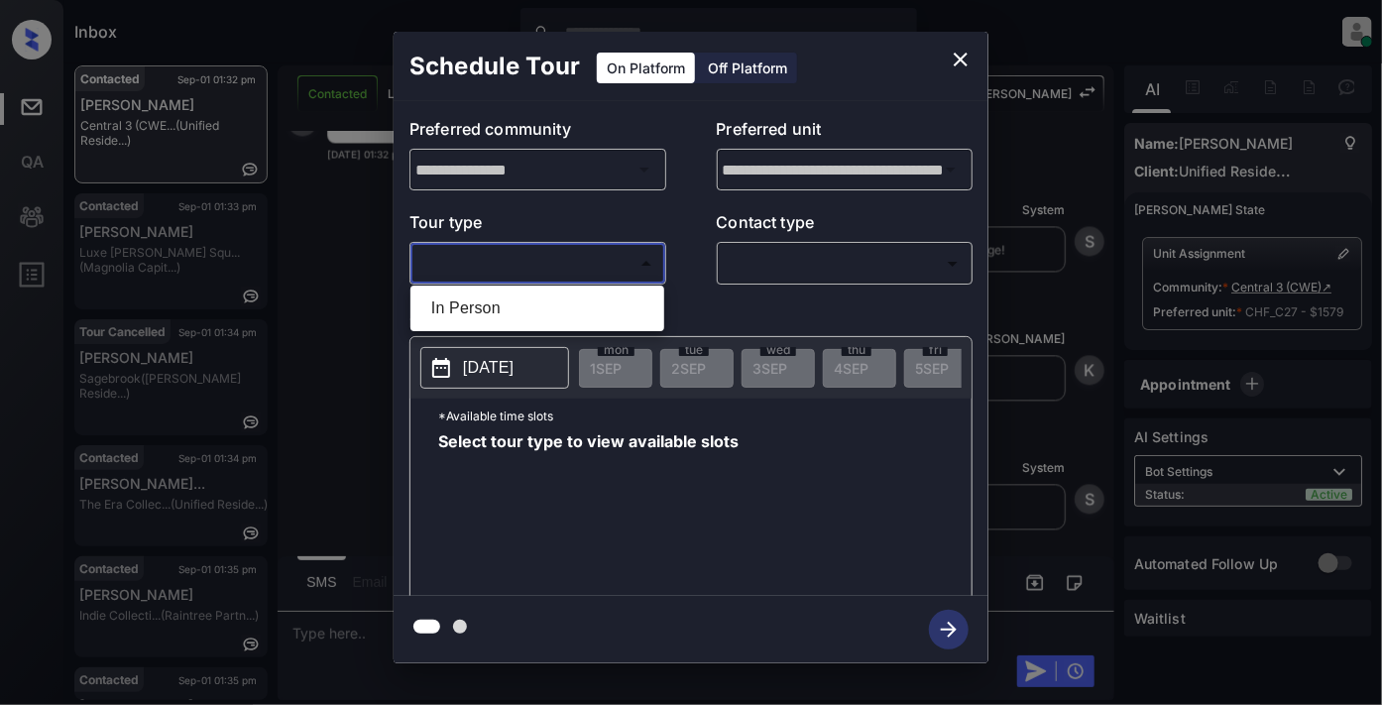
click at [562, 323] on li "In Person" at bounding box center [537, 309] width 244 height 36
type input "********"
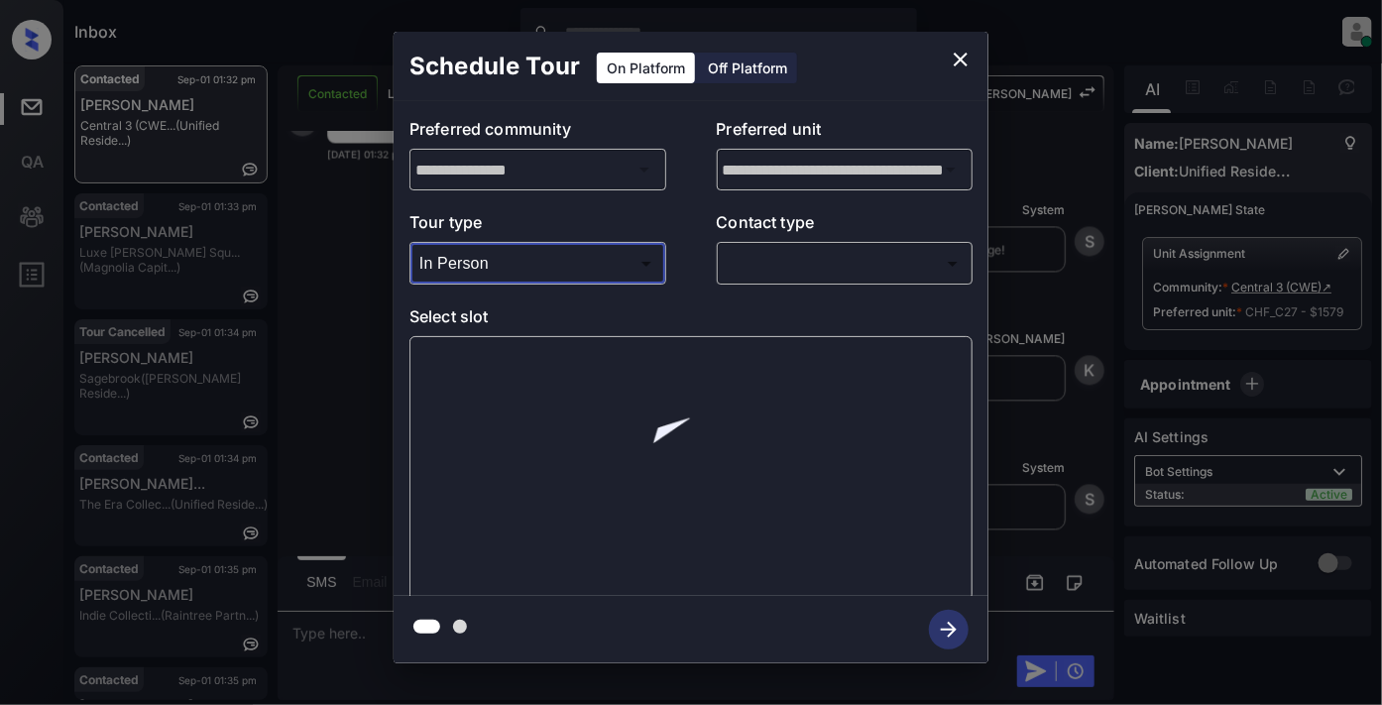
click at [815, 253] on body "Inbox Samantha Soliven Online Set yourself offline Set yourself on break Profil…" at bounding box center [691, 352] width 1382 height 705
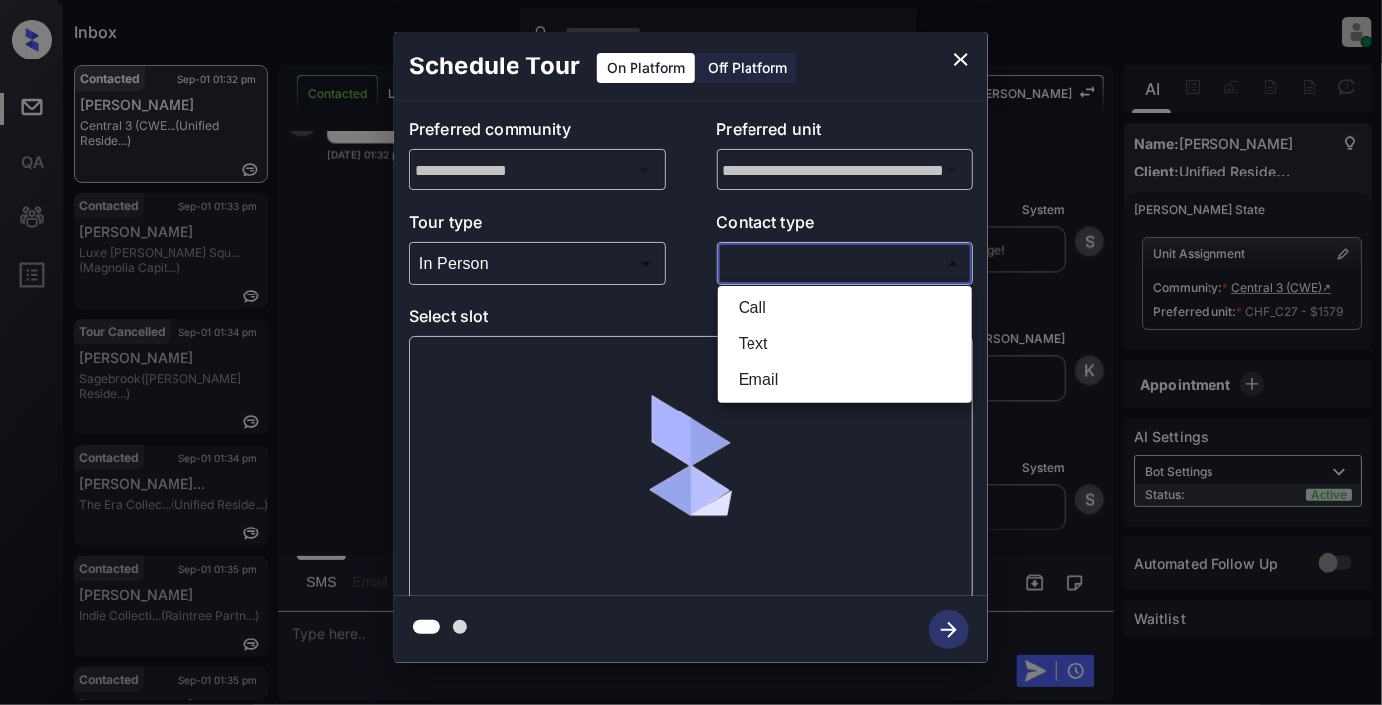
click at [816, 349] on li "Text" at bounding box center [845, 344] width 244 height 36
type input "****"
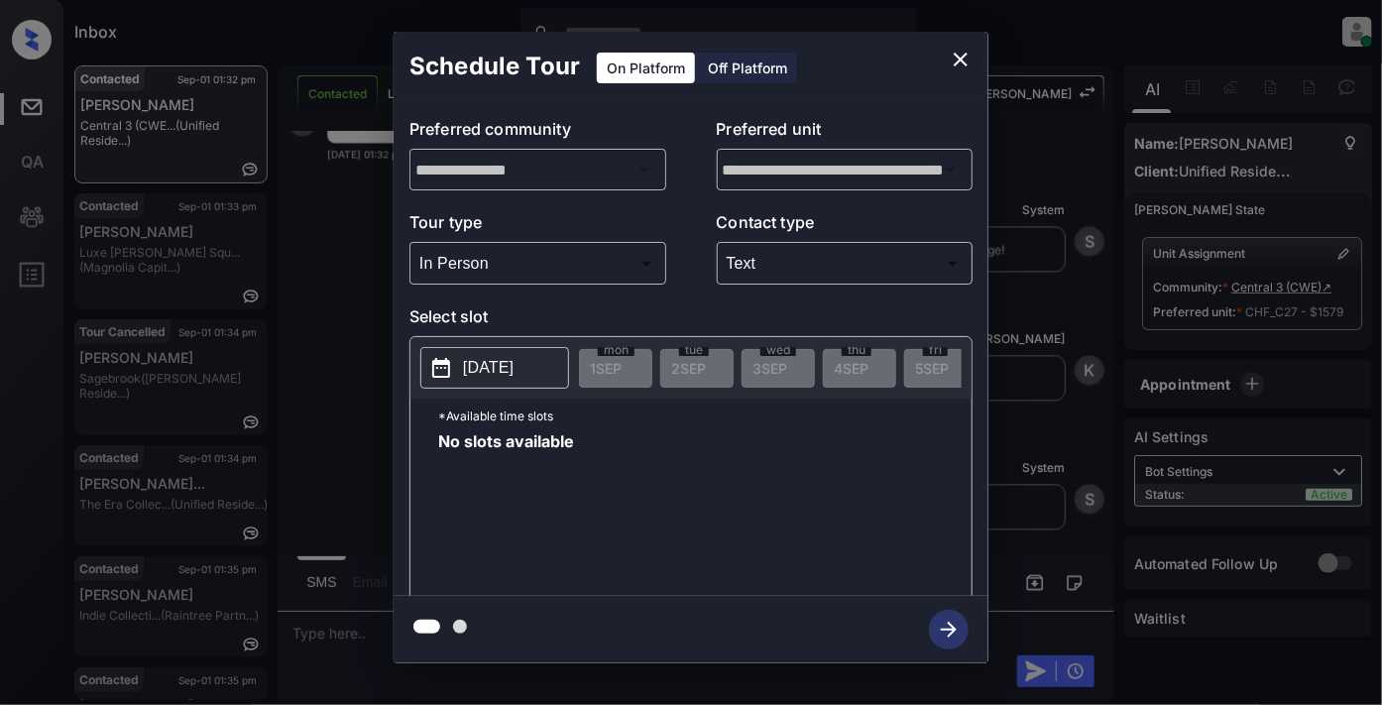
click at [486, 365] on p "2025-09-01" at bounding box center [488, 368] width 51 height 24
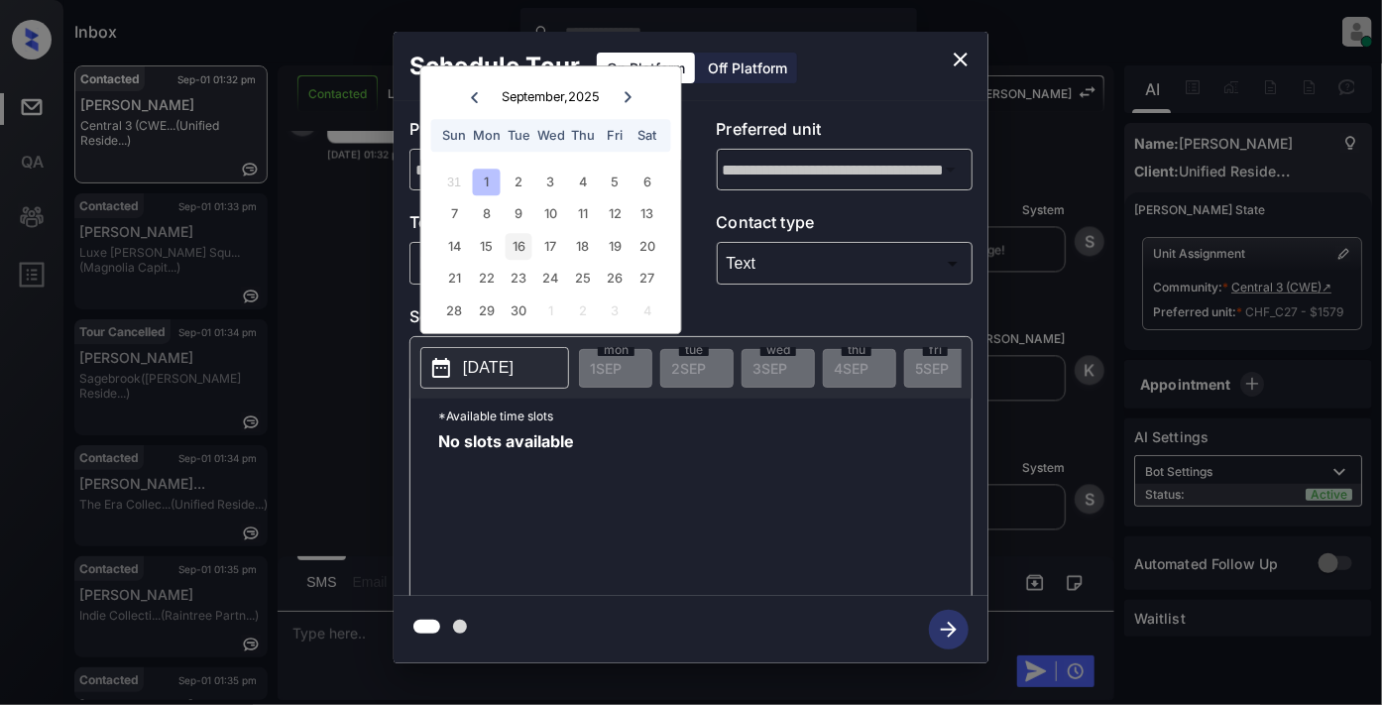
click at [510, 242] on div "16" at bounding box center [519, 246] width 27 height 27
click at [966, 56] on icon "close" at bounding box center [961, 60] width 24 height 24
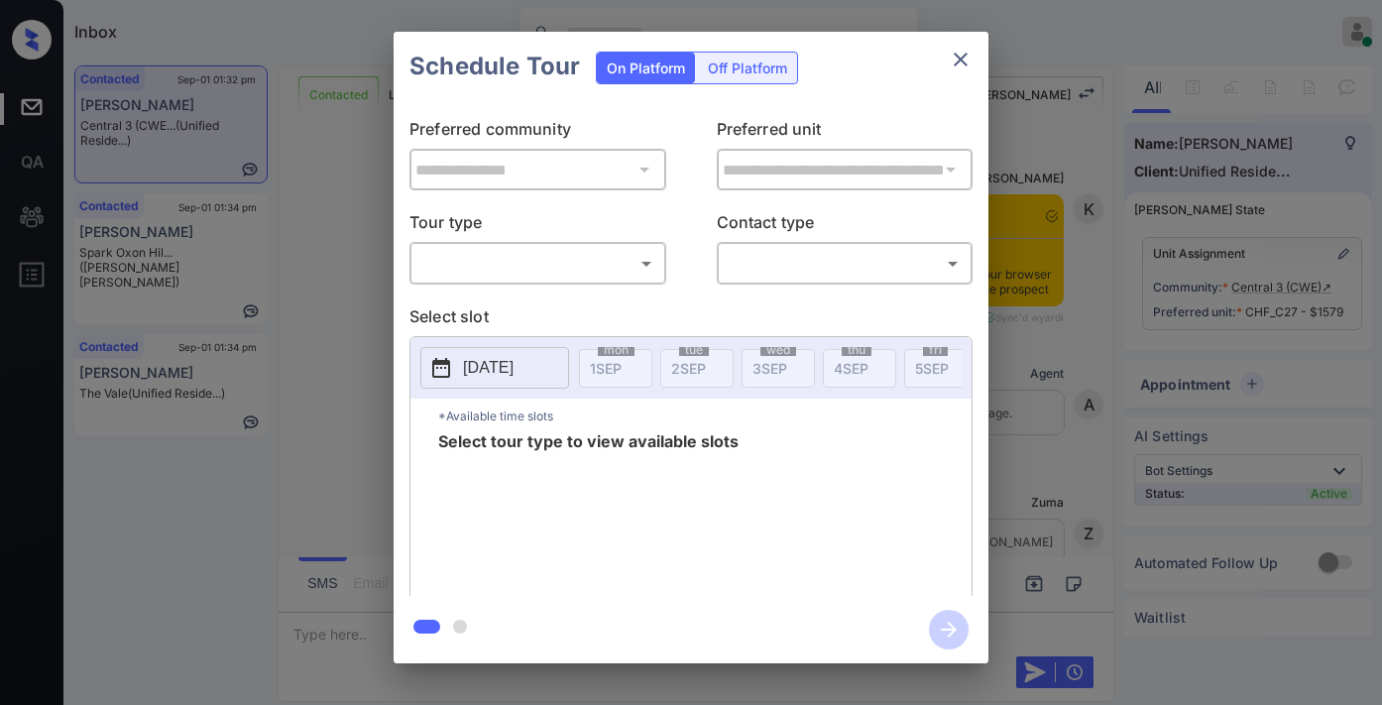
click at [610, 260] on body "Inbox [PERSON_NAME] Online Set yourself offline Set yourself on break Profile S…" at bounding box center [691, 352] width 1382 height 705
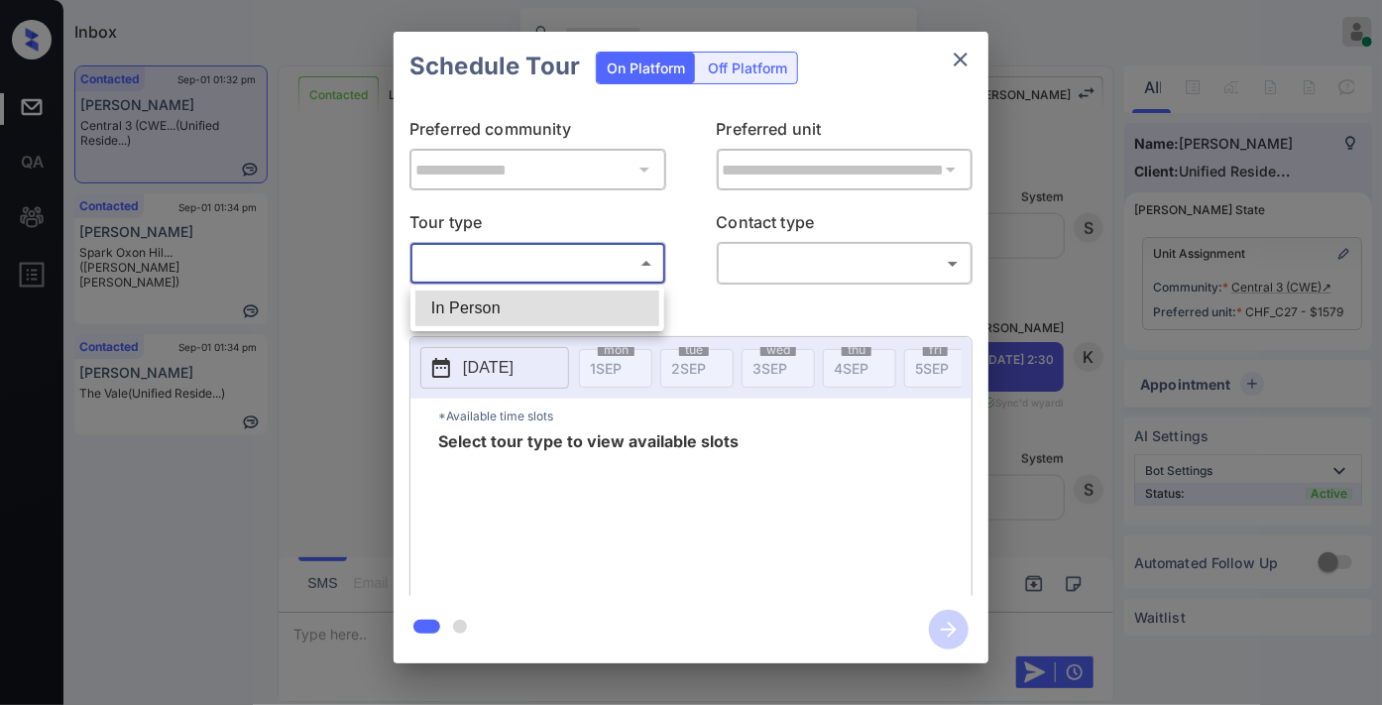
click at [591, 308] on li "In Person" at bounding box center [537, 309] width 244 height 36
type input "********"
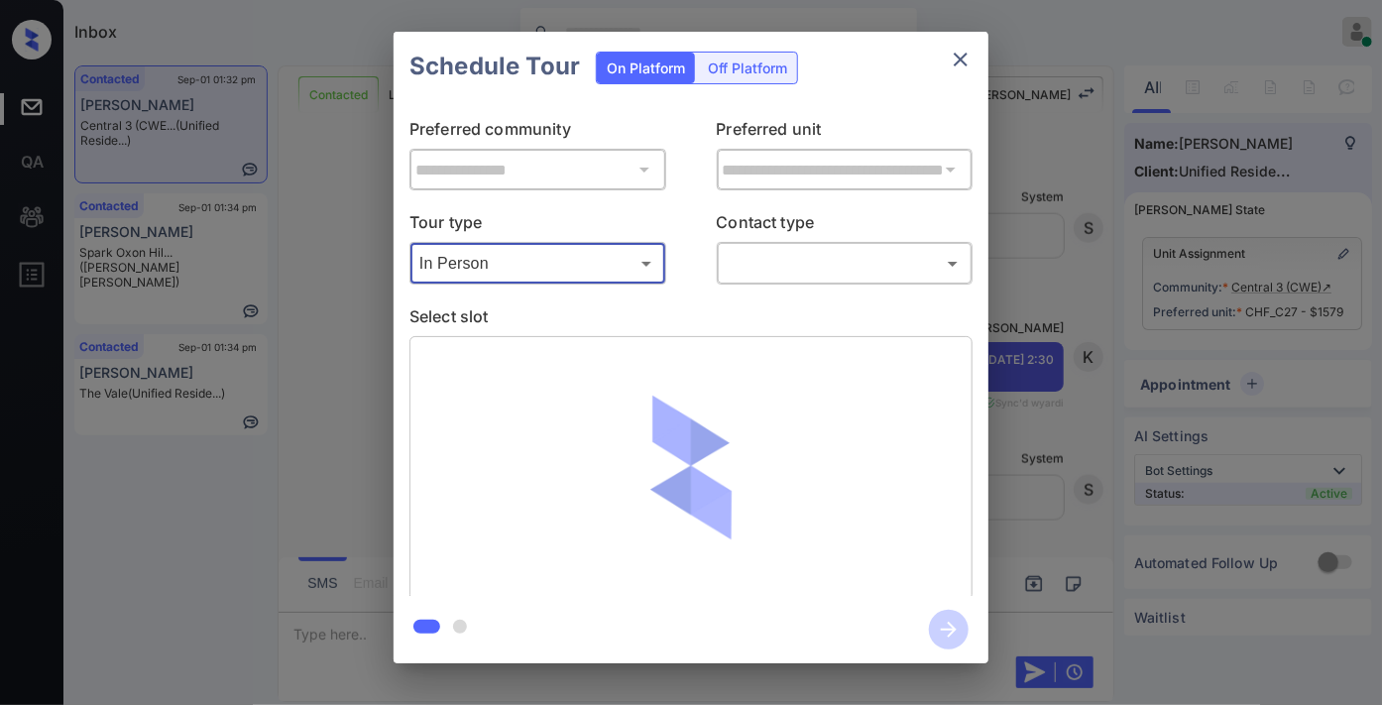
click at [798, 272] on body "Inbox [PERSON_NAME] Online Set yourself offline Set yourself on break Profile S…" at bounding box center [691, 352] width 1382 height 705
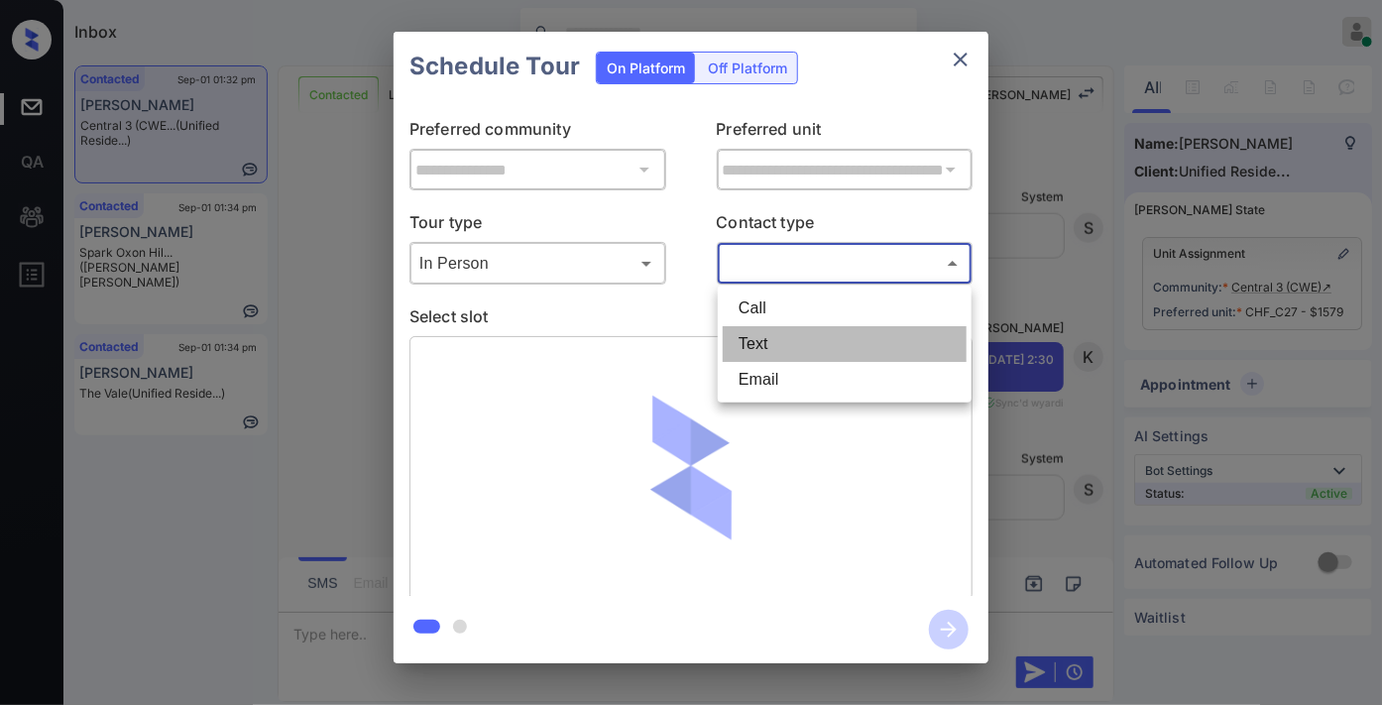
click at [813, 327] on li "Text" at bounding box center [845, 344] width 244 height 36
type input "****"
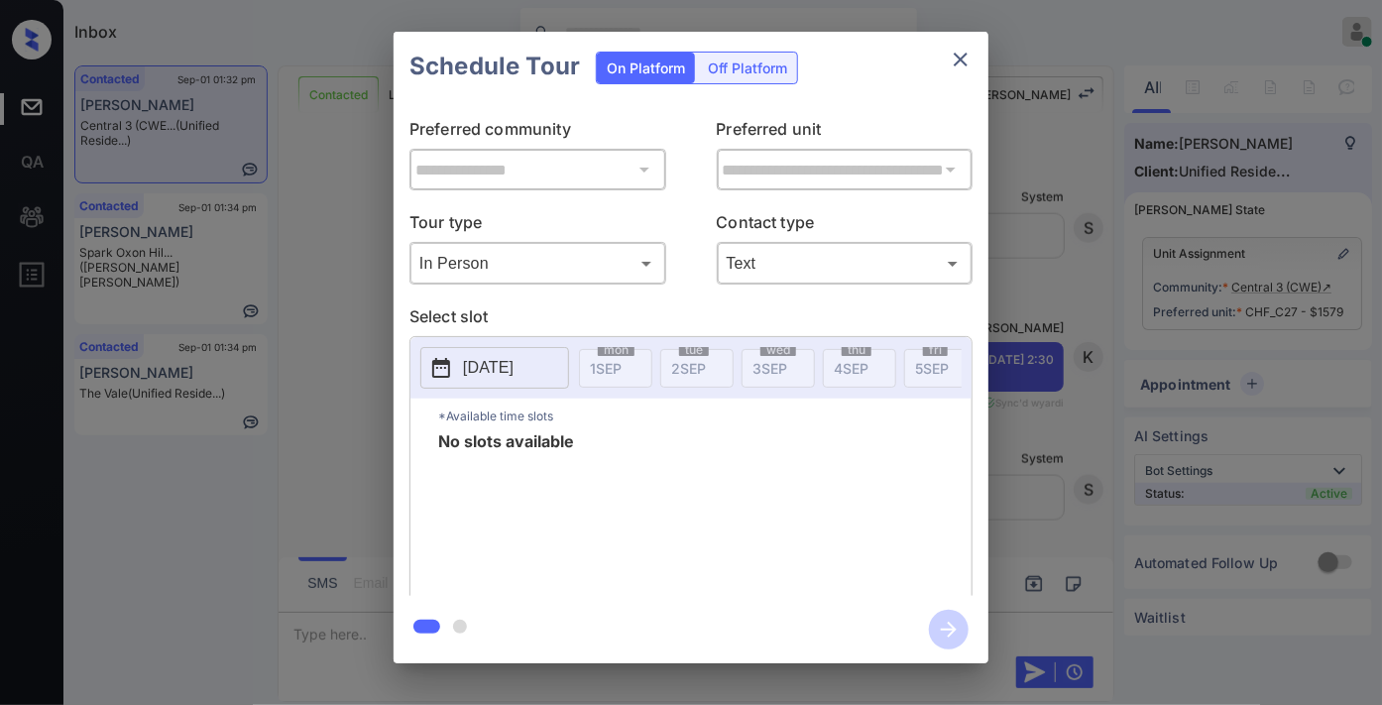
click at [528, 351] on button "[DATE]" at bounding box center [494, 368] width 149 height 42
click at [958, 60] on icon "close" at bounding box center [961, 60] width 24 height 24
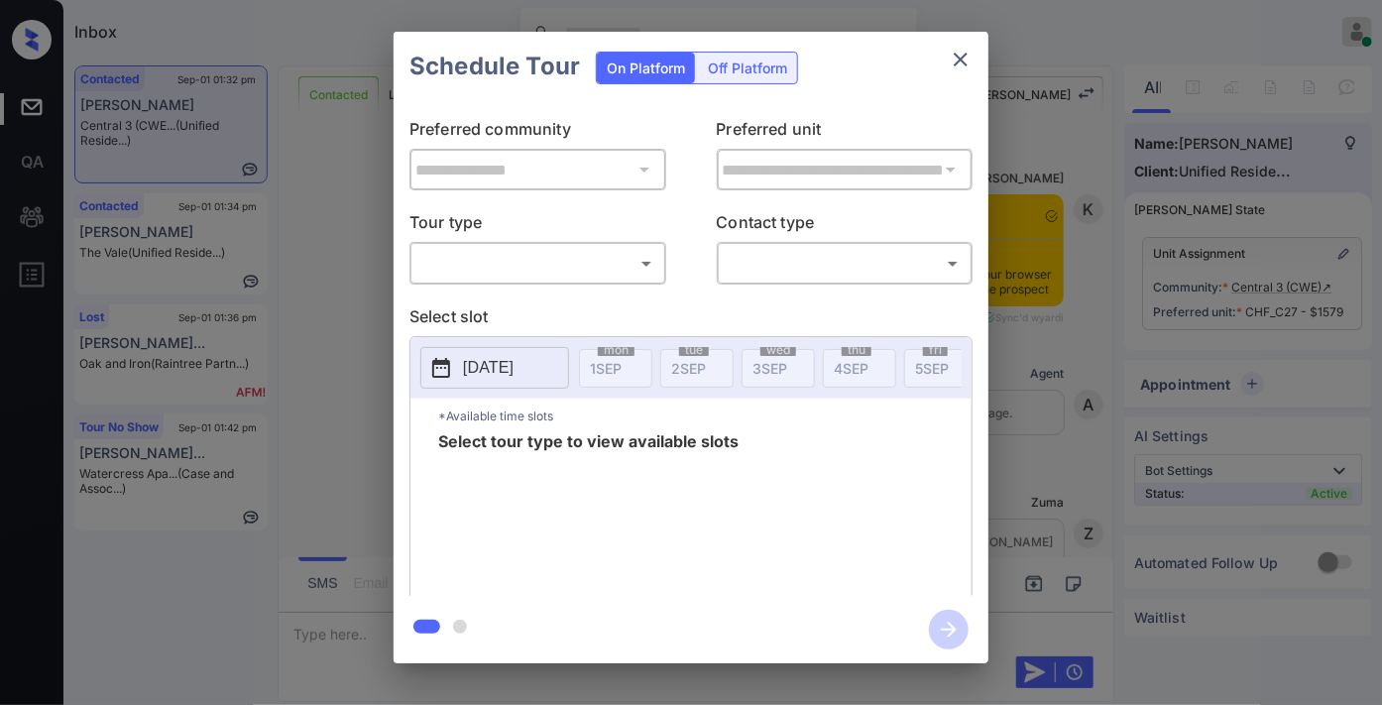
scroll to position [2723, 0]
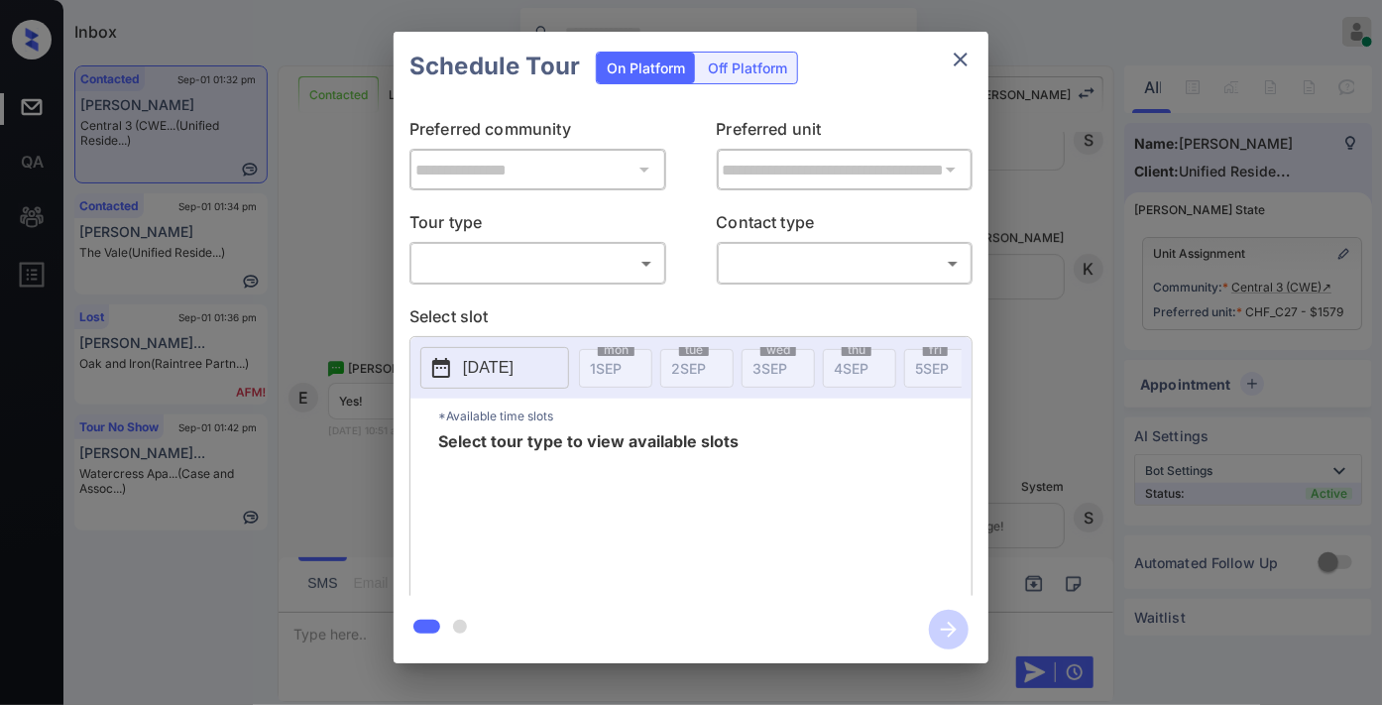
click at [551, 256] on body "Inbox Samantha Soliven Online Set yourself offline Set yourself on break Profil…" at bounding box center [691, 352] width 1382 height 705
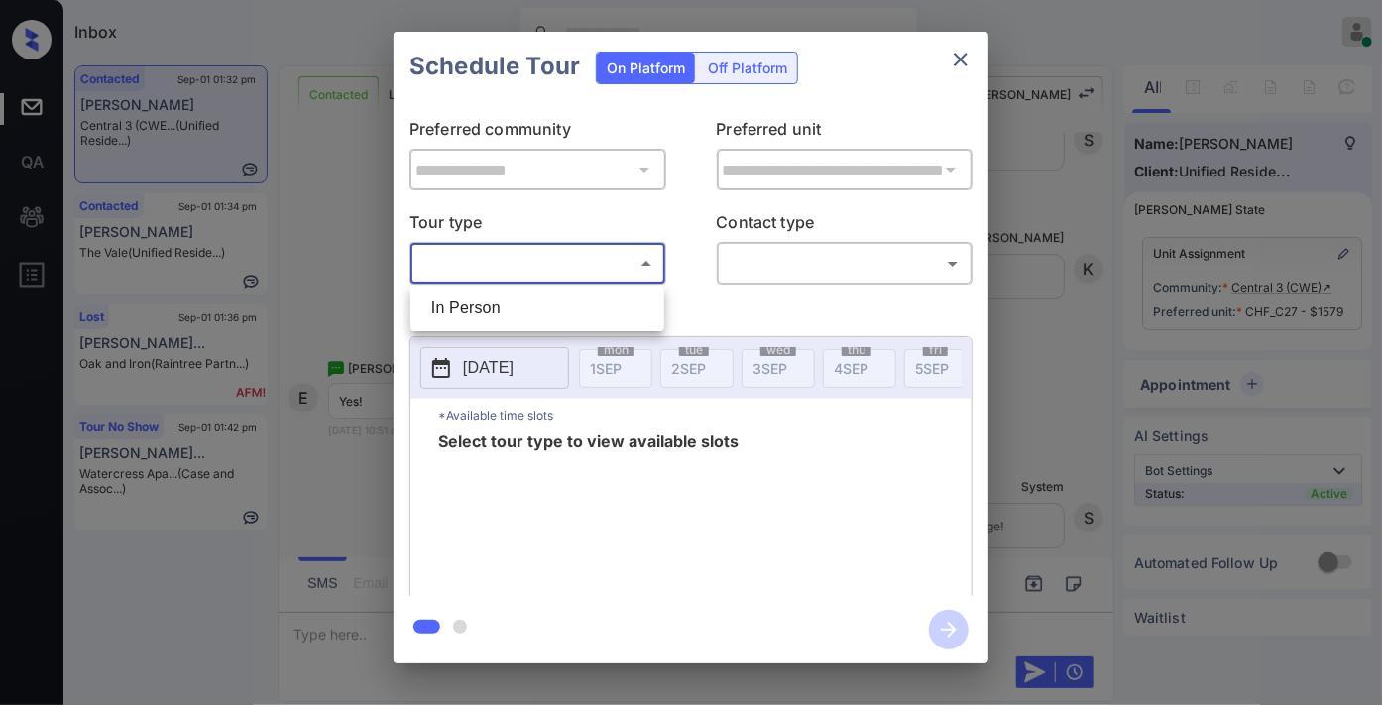
click at [555, 314] on li "In Person" at bounding box center [537, 309] width 244 height 36
type input "********"
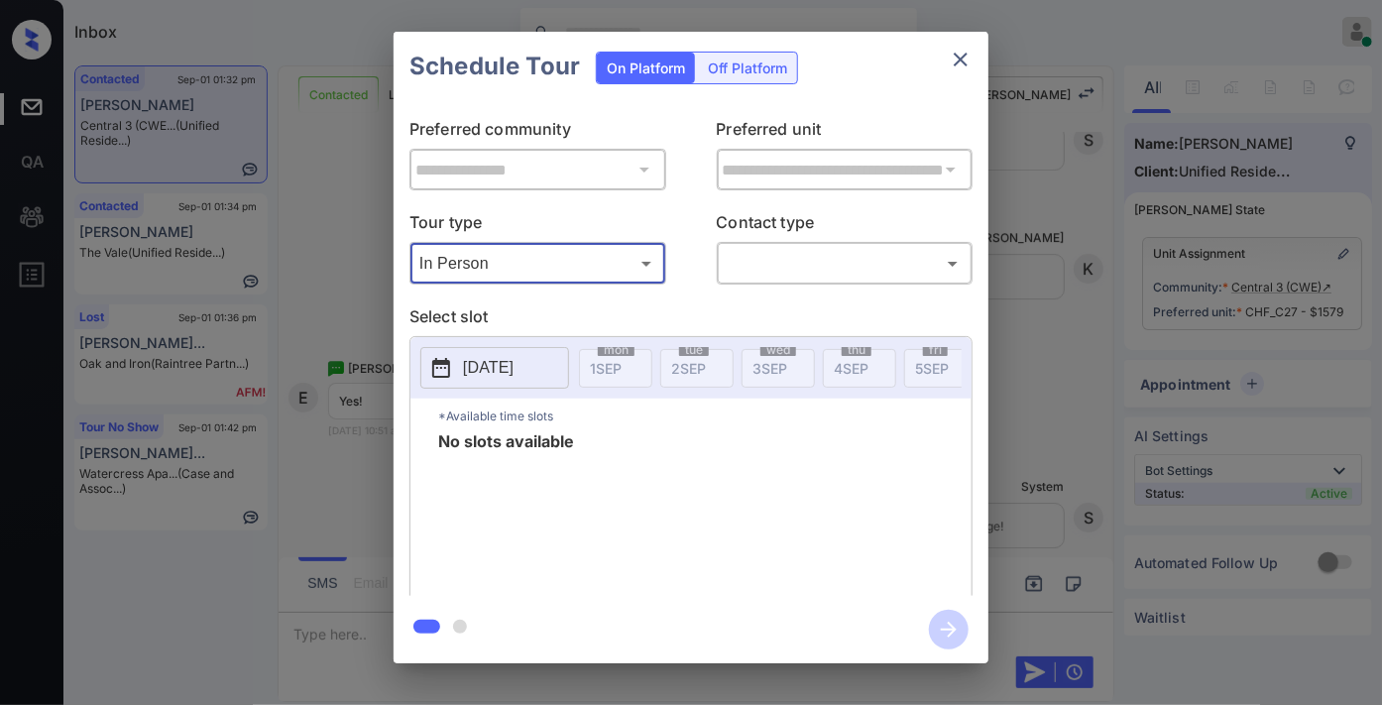
click at [954, 69] on icon "close" at bounding box center [961, 60] width 24 height 24
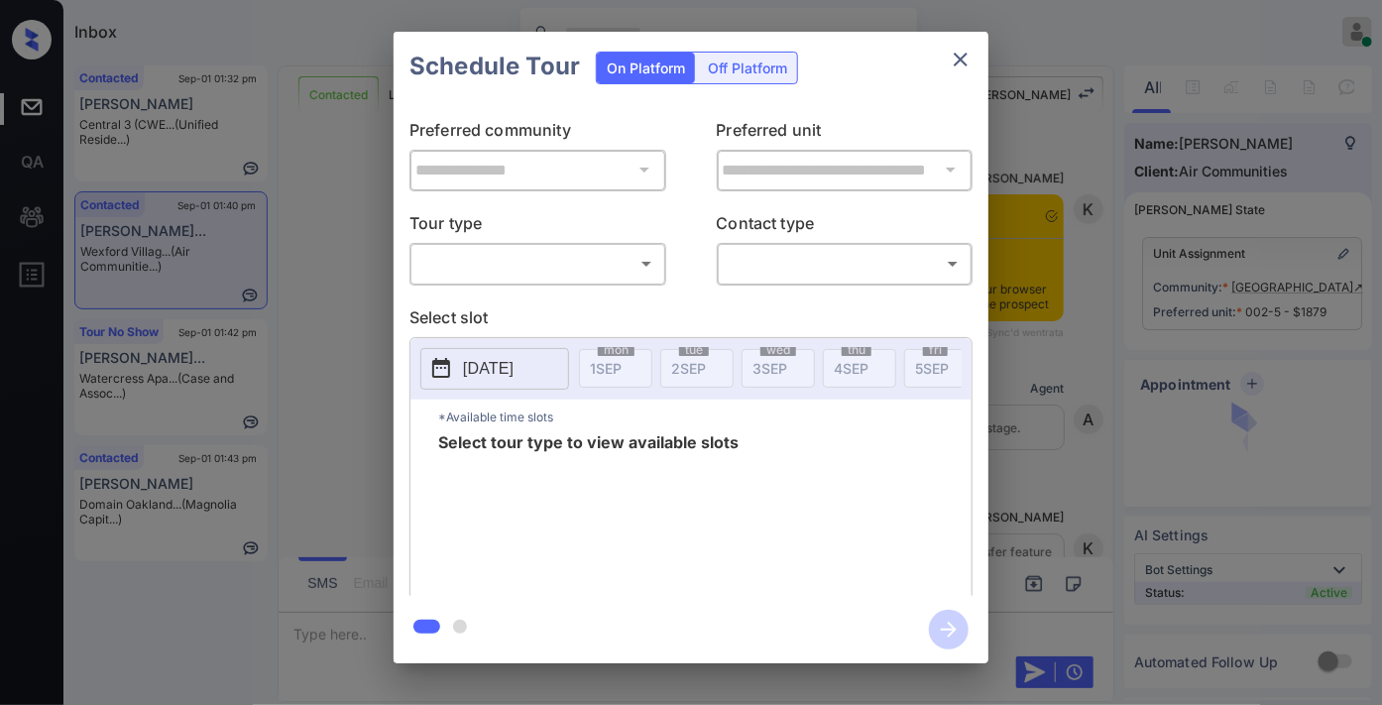
scroll to position [1490, 0]
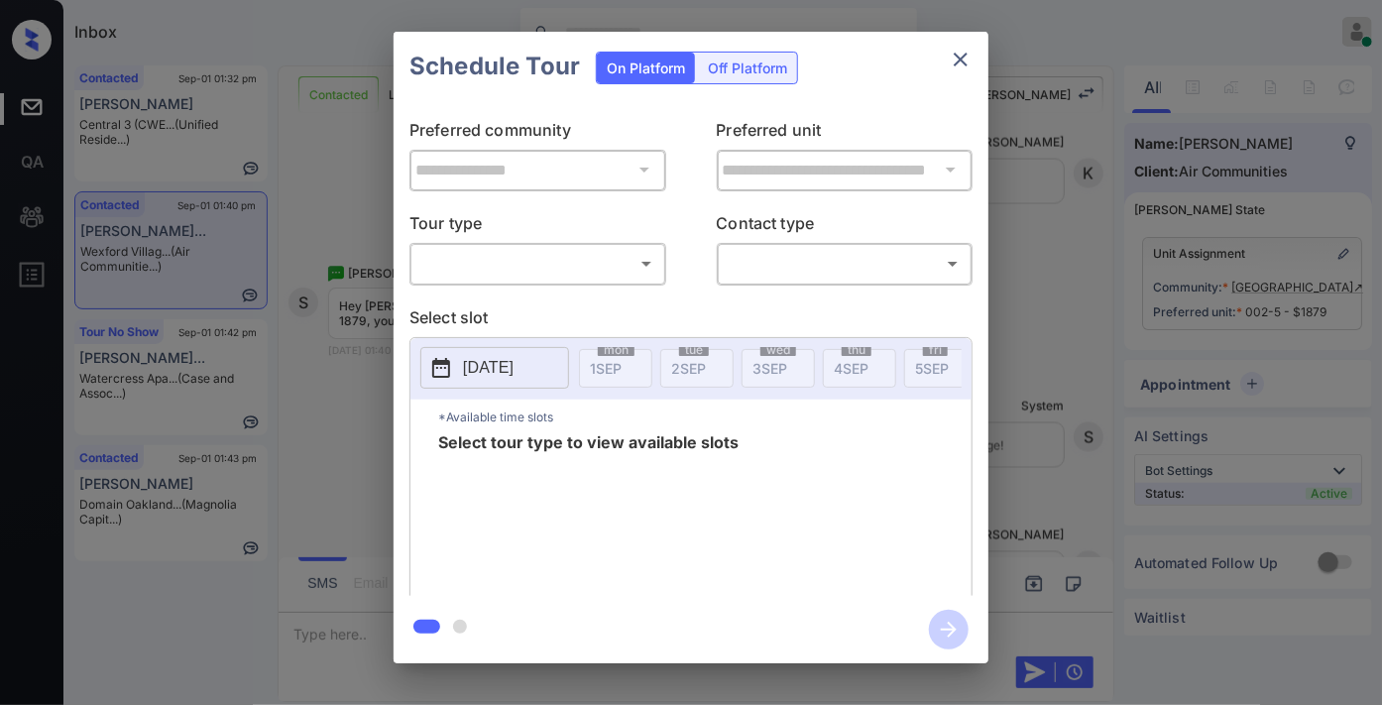
click at [559, 259] on body "Inbox Samantha Soliven Online Set yourself offline Set yourself on break Profil…" at bounding box center [691, 352] width 1382 height 705
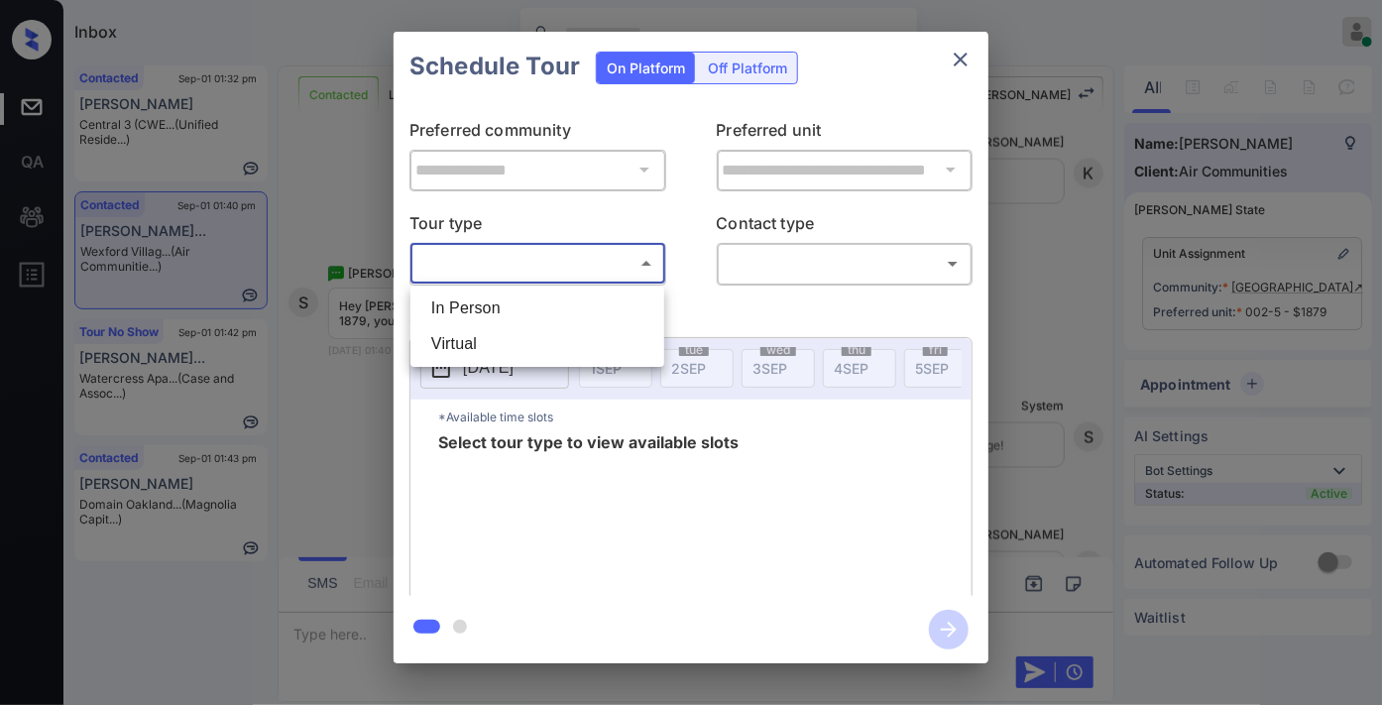
click at [555, 291] on li "In Person" at bounding box center [537, 309] width 244 height 36
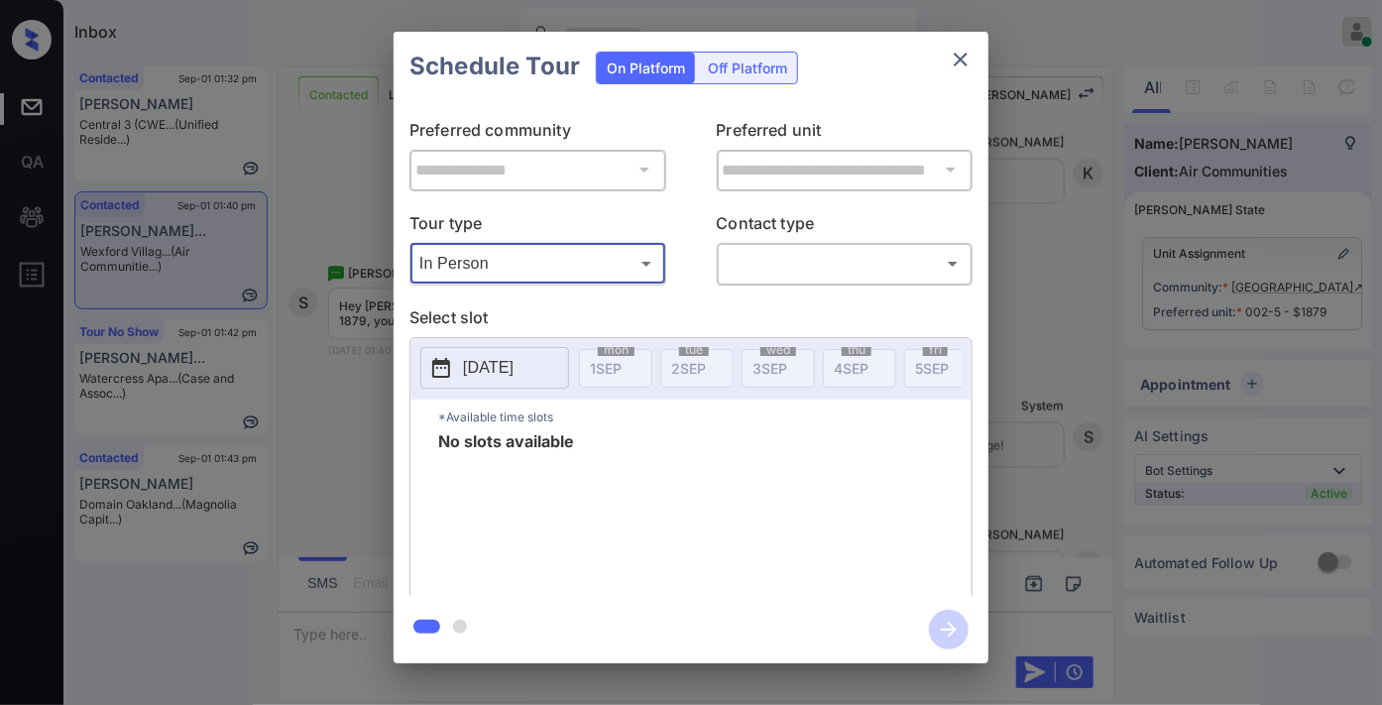
type input "********"
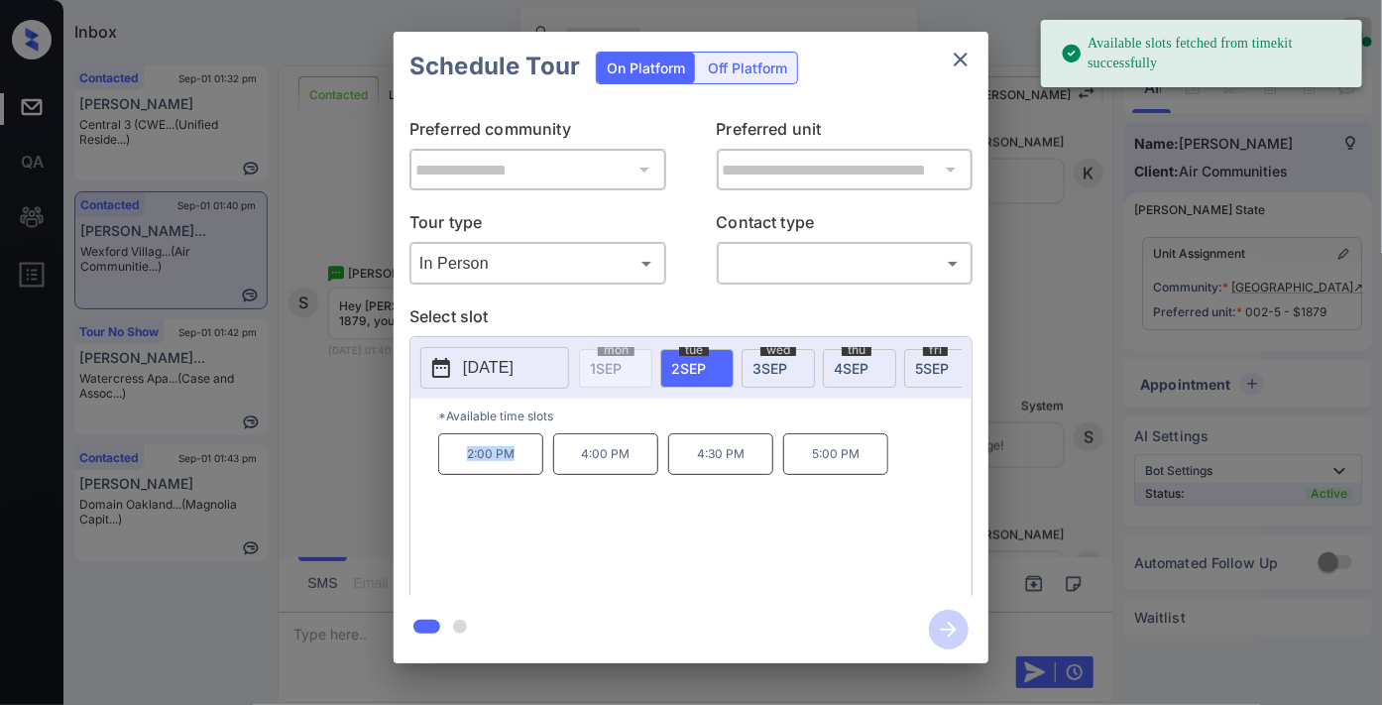
drag, startPoint x: 521, startPoint y: 467, endPoint x: 450, endPoint y: 467, distance: 70.4
click at [450, 467] on p "2:00 PM" at bounding box center [490, 454] width 105 height 42
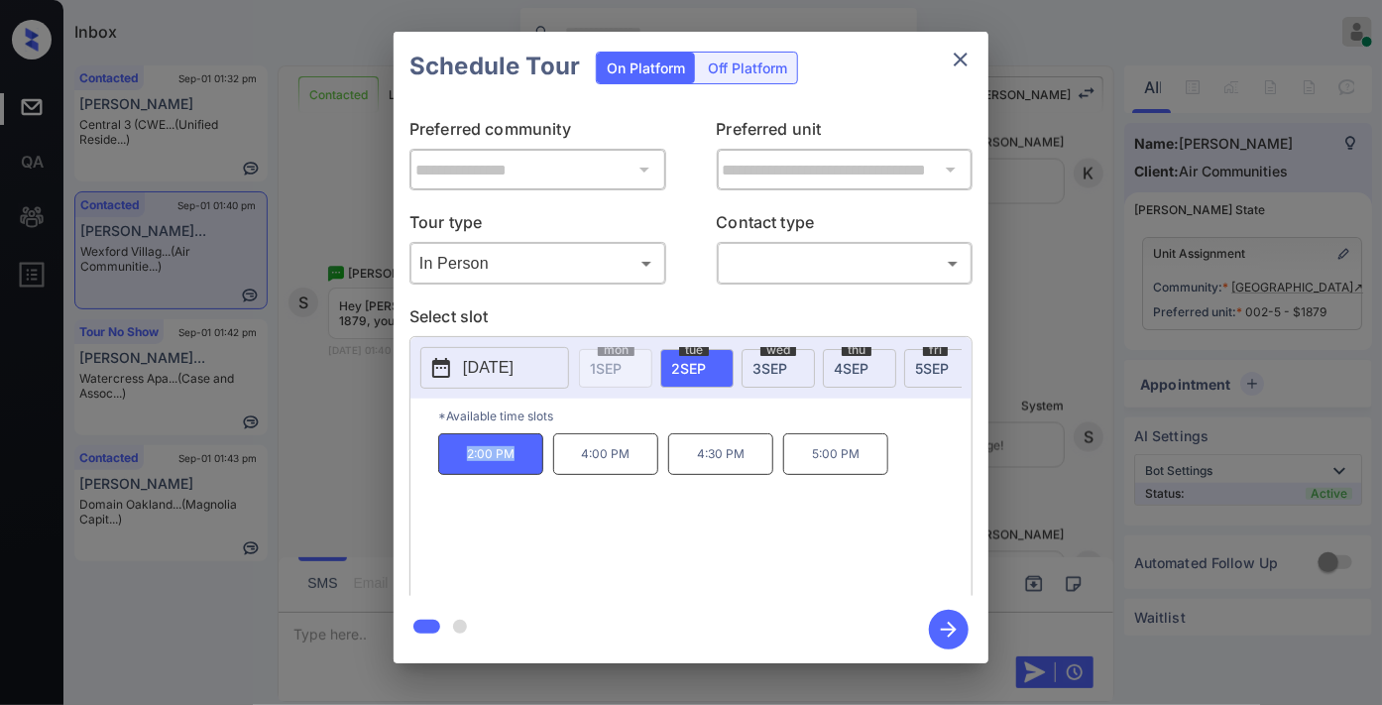
copy p "2:00 PM"
click at [937, 56] on div "Schedule Tour On Platform Off Platform" at bounding box center [691, 66] width 595 height 69
click at [953, 56] on icon "close" at bounding box center [961, 60] width 24 height 24
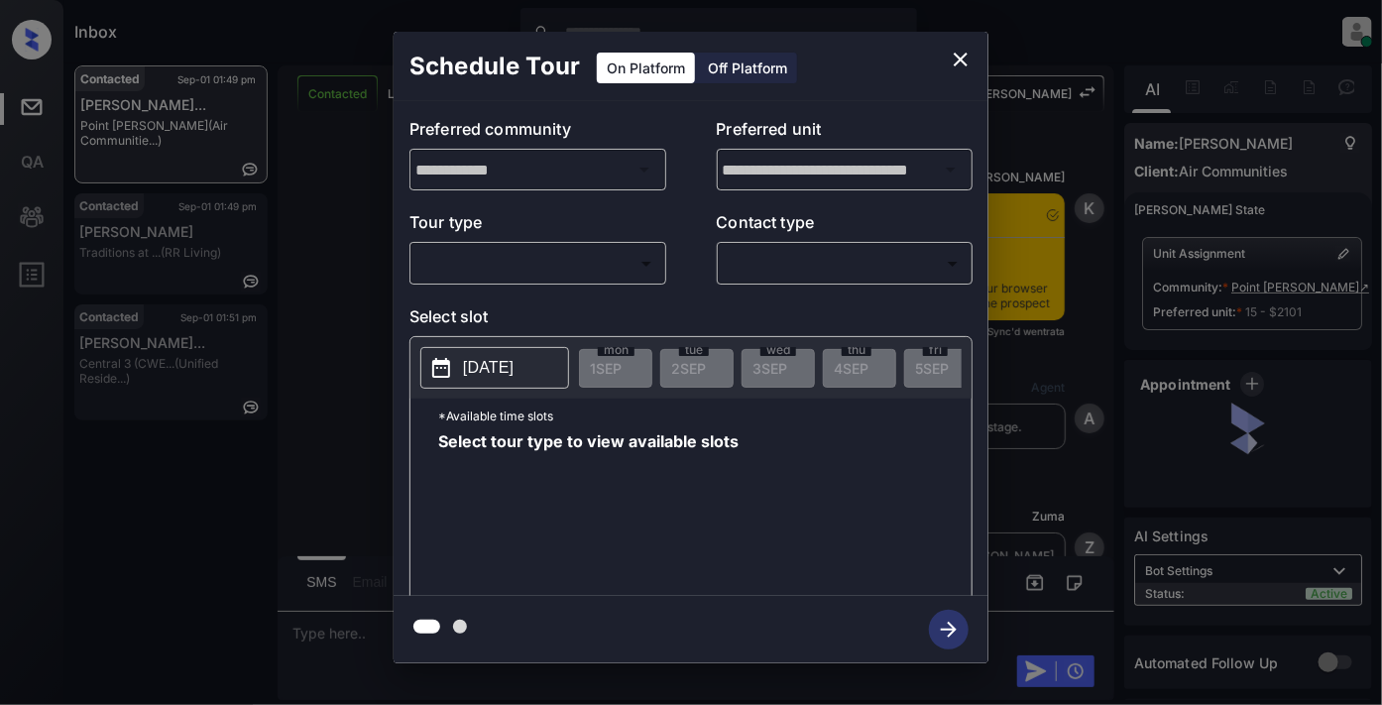
scroll to position [992, 0]
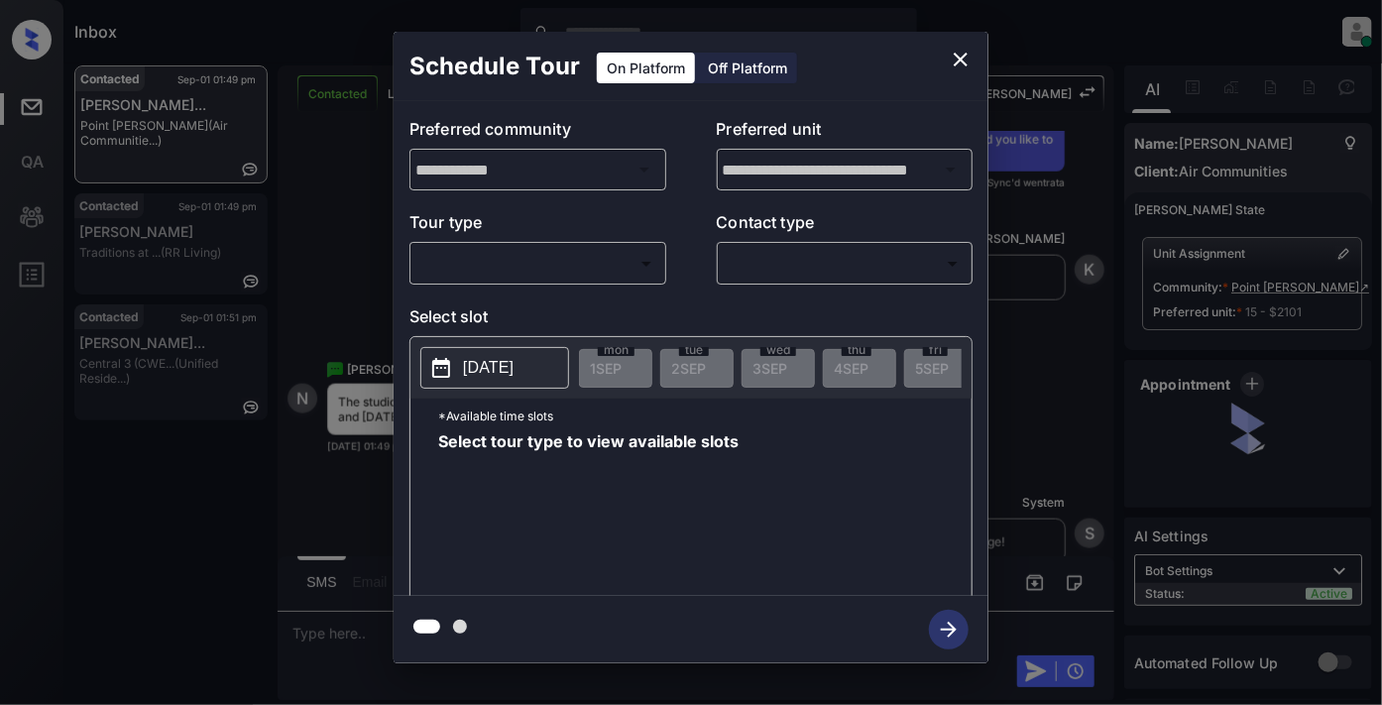
click at [595, 253] on body "Inbox [PERSON_NAME] Online Set yourself offline Set yourself on break Profile S…" at bounding box center [691, 352] width 1382 height 705
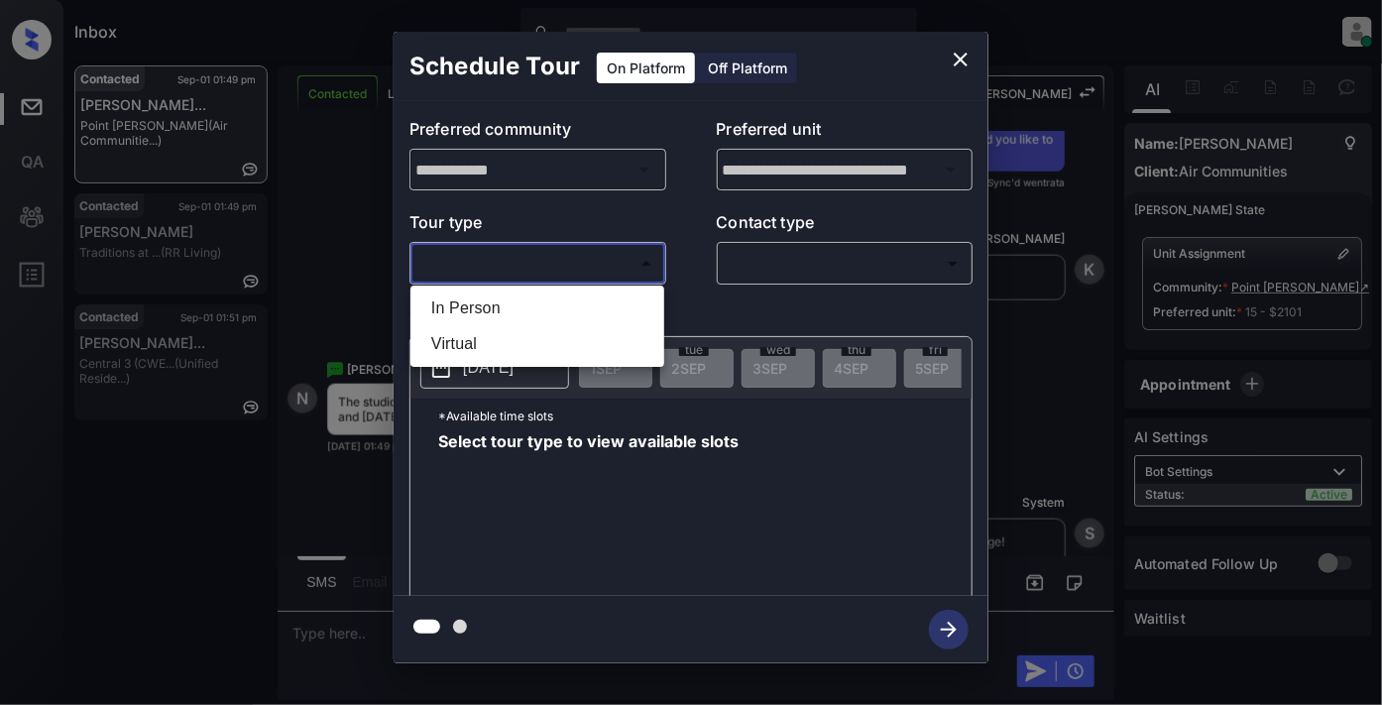
click at [573, 299] on li "In Person" at bounding box center [537, 309] width 244 height 36
type input "********"
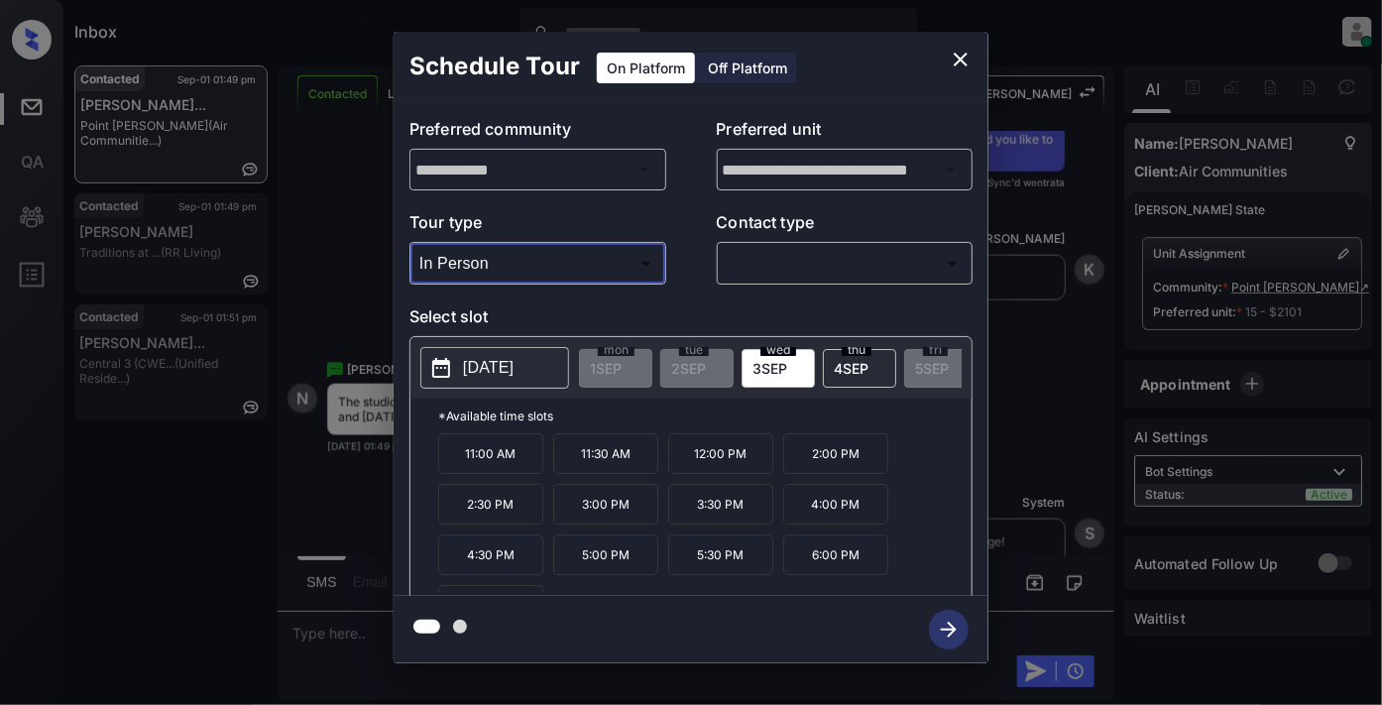
click at [489, 357] on p "[DATE]" at bounding box center [488, 368] width 51 height 24
drag, startPoint x: 529, startPoint y: 469, endPoint x: 462, endPoint y: 477, distance: 67.9
click at [442, 472] on p "11:00 AM" at bounding box center [490, 453] width 105 height 41
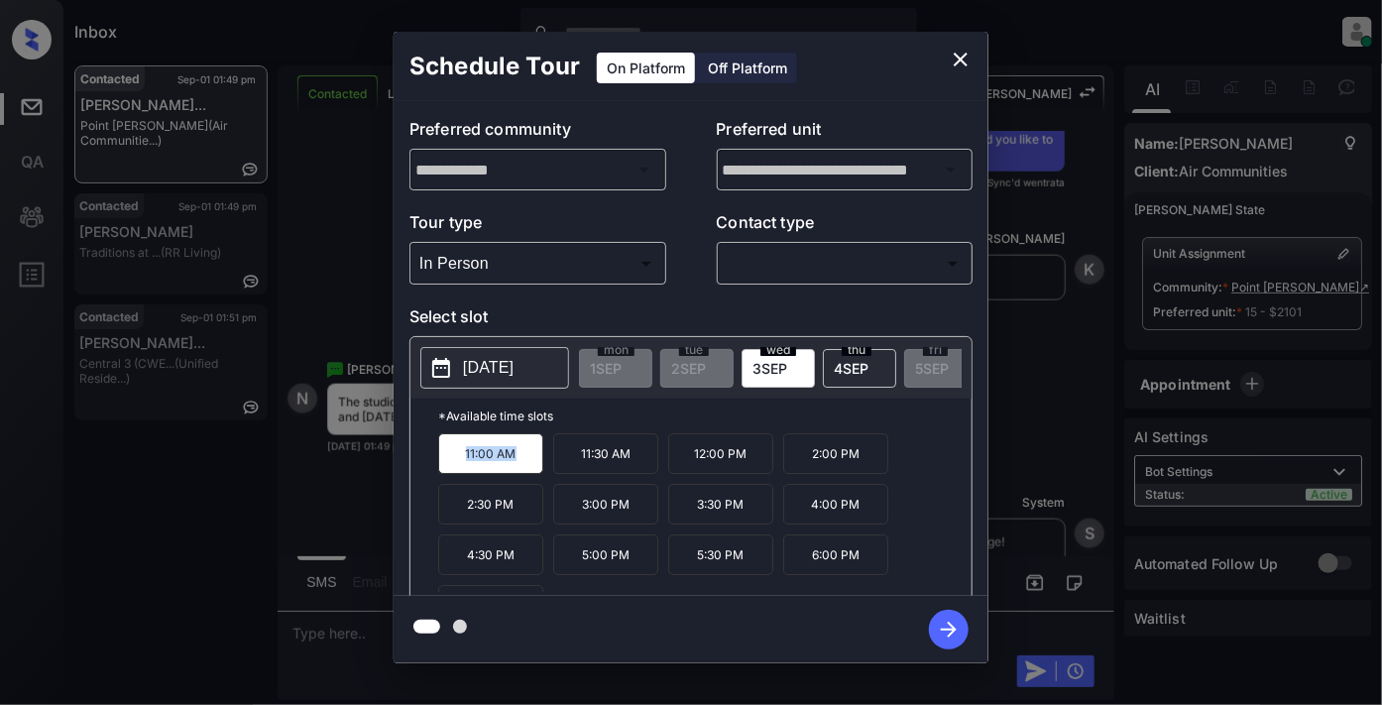
copy p "11:00 AM"
click at [966, 54] on icon "close" at bounding box center [961, 60] width 14 height 14
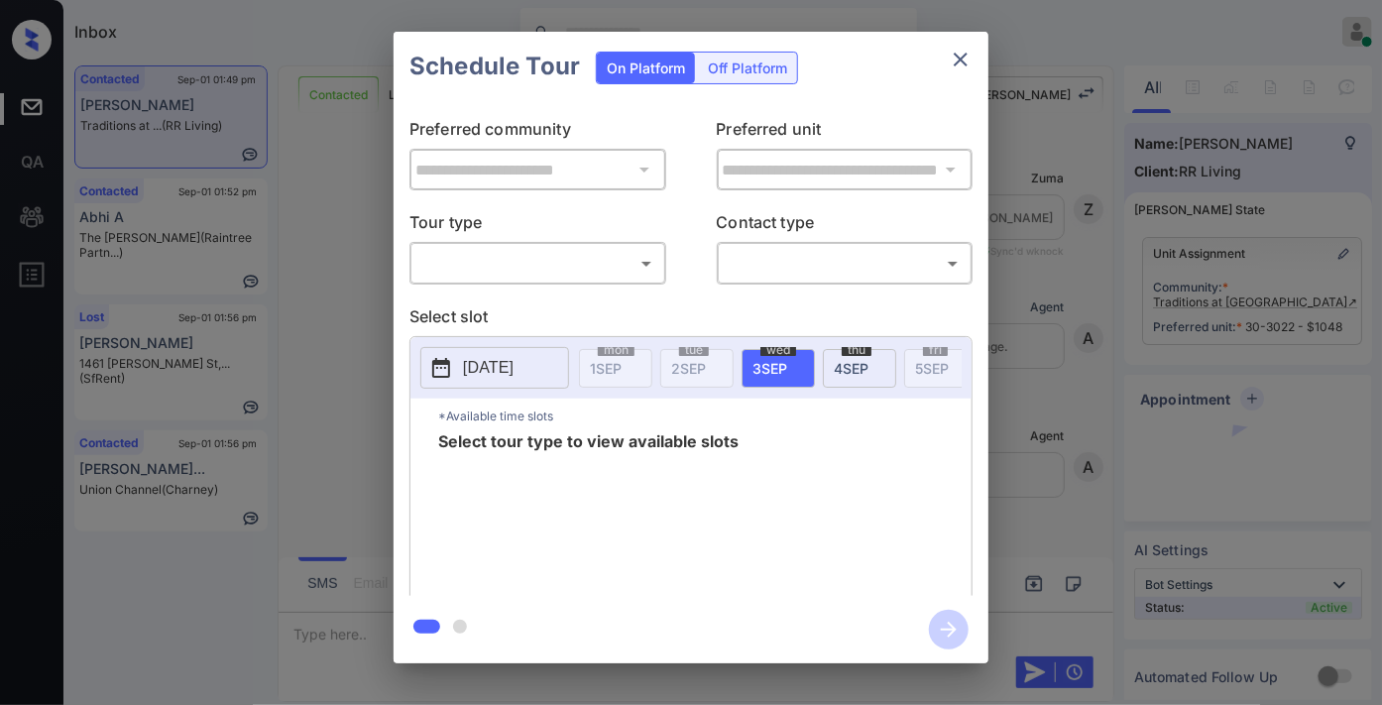
scroll to position [6491, 0]
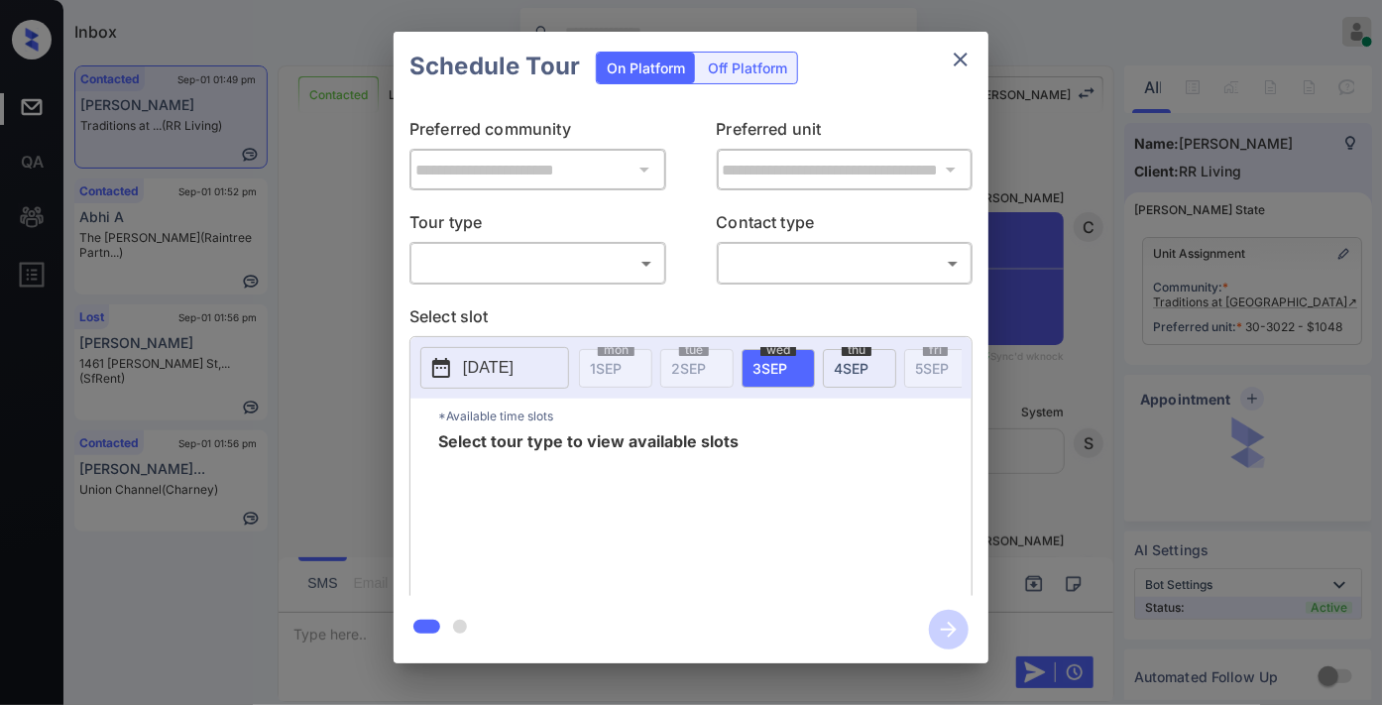
click at [537, 269] on body "Inbox [PERSON_NAME] Online Set yourself offline Set yourself on break Profile S…" at bounding box center [691, 352] width 1382 height 705
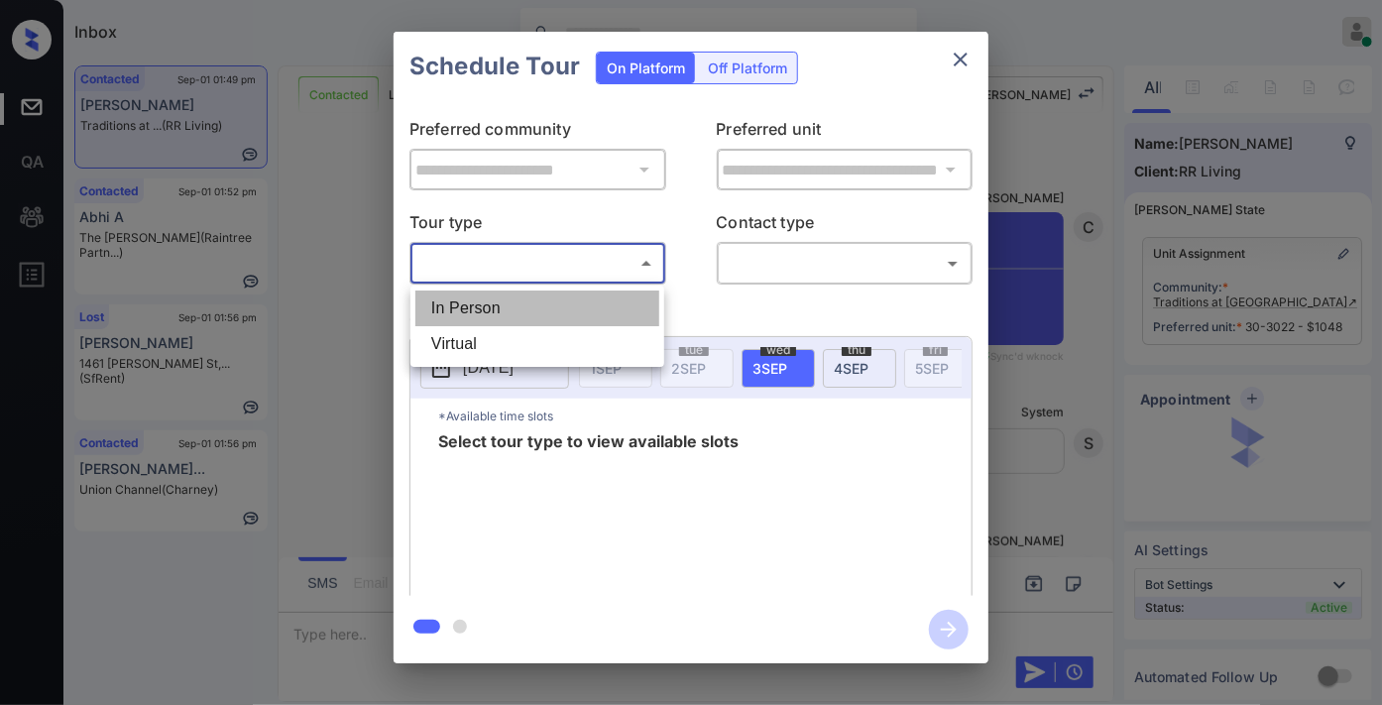
click at [538, 301] on li "In Person" at bounding box center [537, 309] width 244 height 36
type input "********"
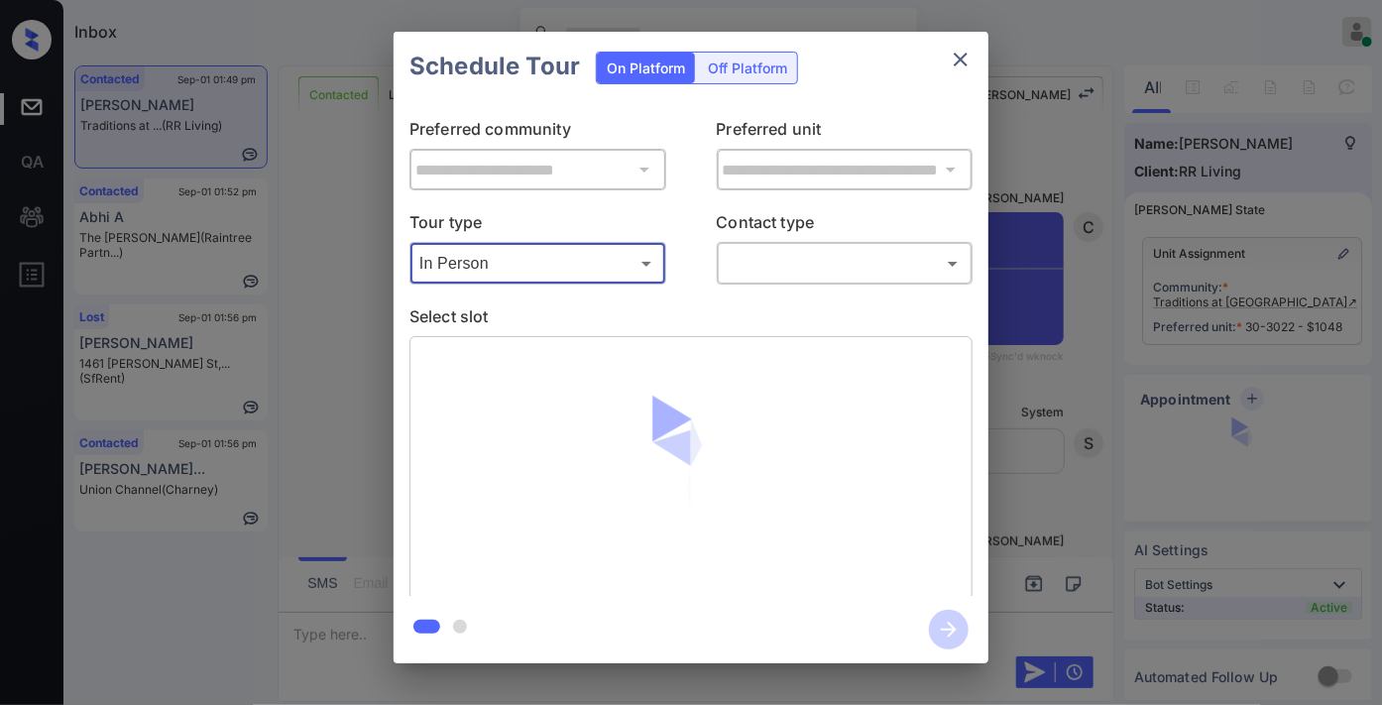
click at [814, 249] on body "Inbox [PERSON_NAME] Online Set yourself offline Set yourself on break Profile S…" at bounding box center [691, 352] width 1382 height 705
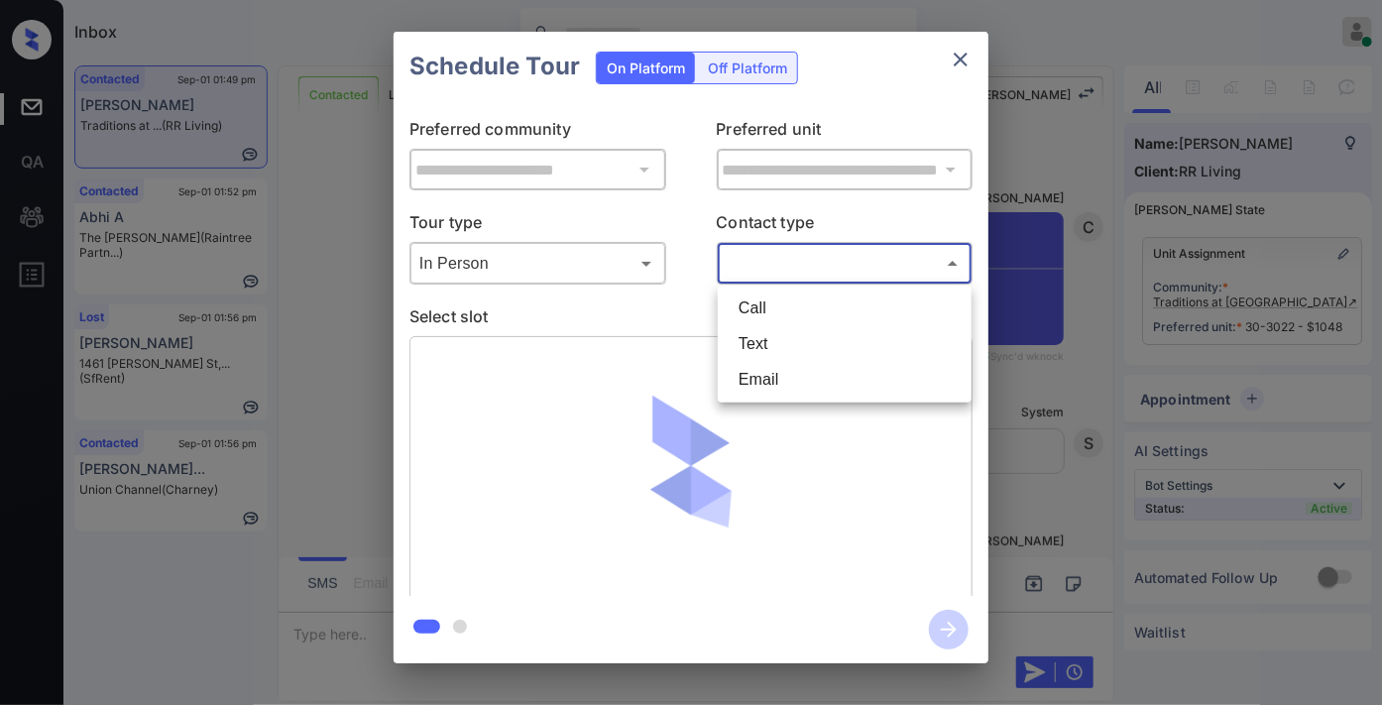
click at [789, 387] on li "Email" at bounding box center [845, 380] width 244 height 36
type input "*****"
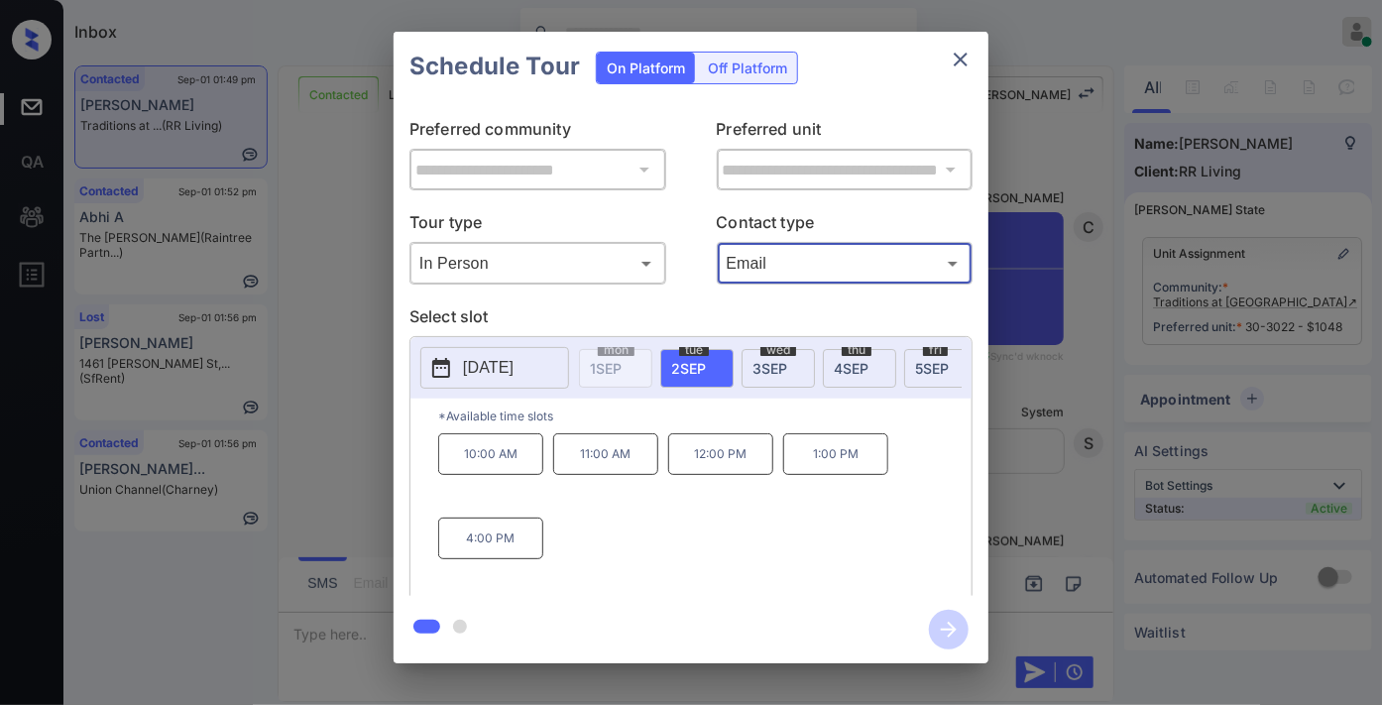
click at [768, 351] on span "wed" at bounding box center [778, 350] width 36 height 12
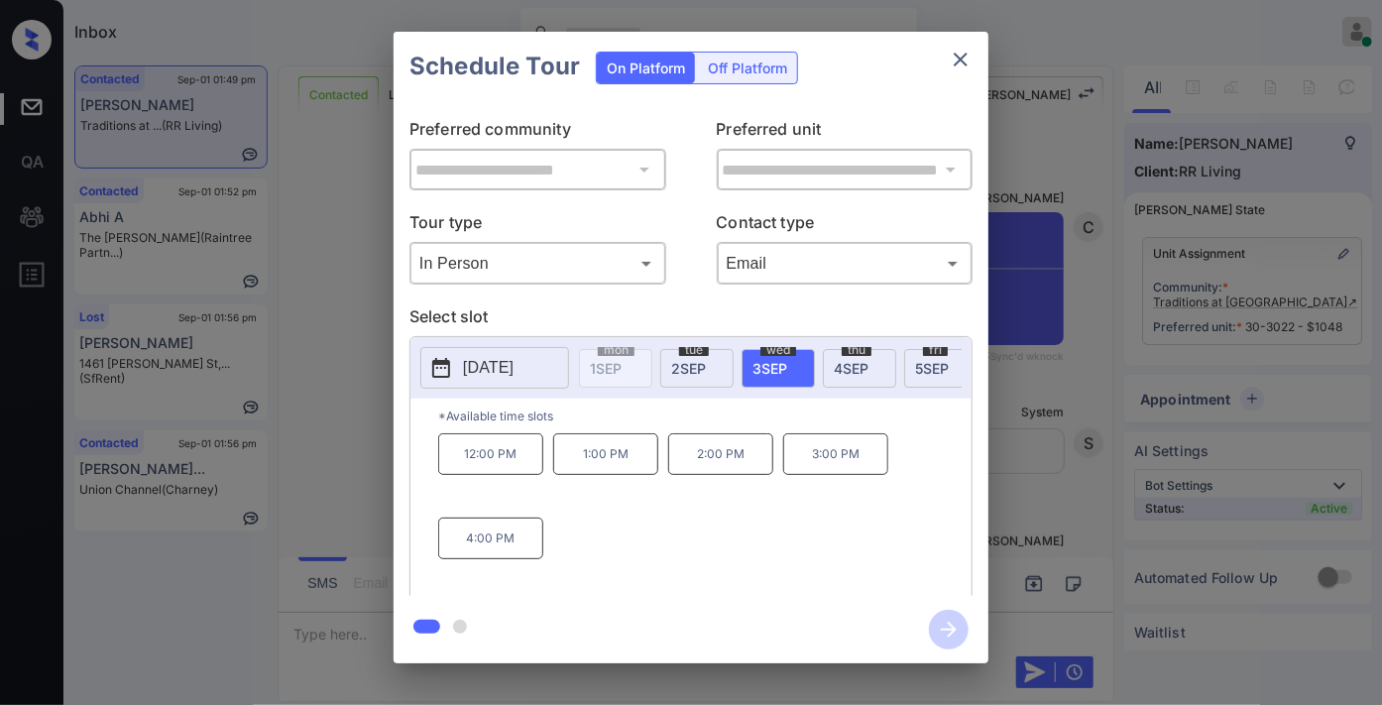
click at [635, 457] on p "1:00 PM" at bounding box center [605, 454] width 105 height 42
click at [953, 635] on icon "button" at bounding box center [949, 630] width 40 height 40
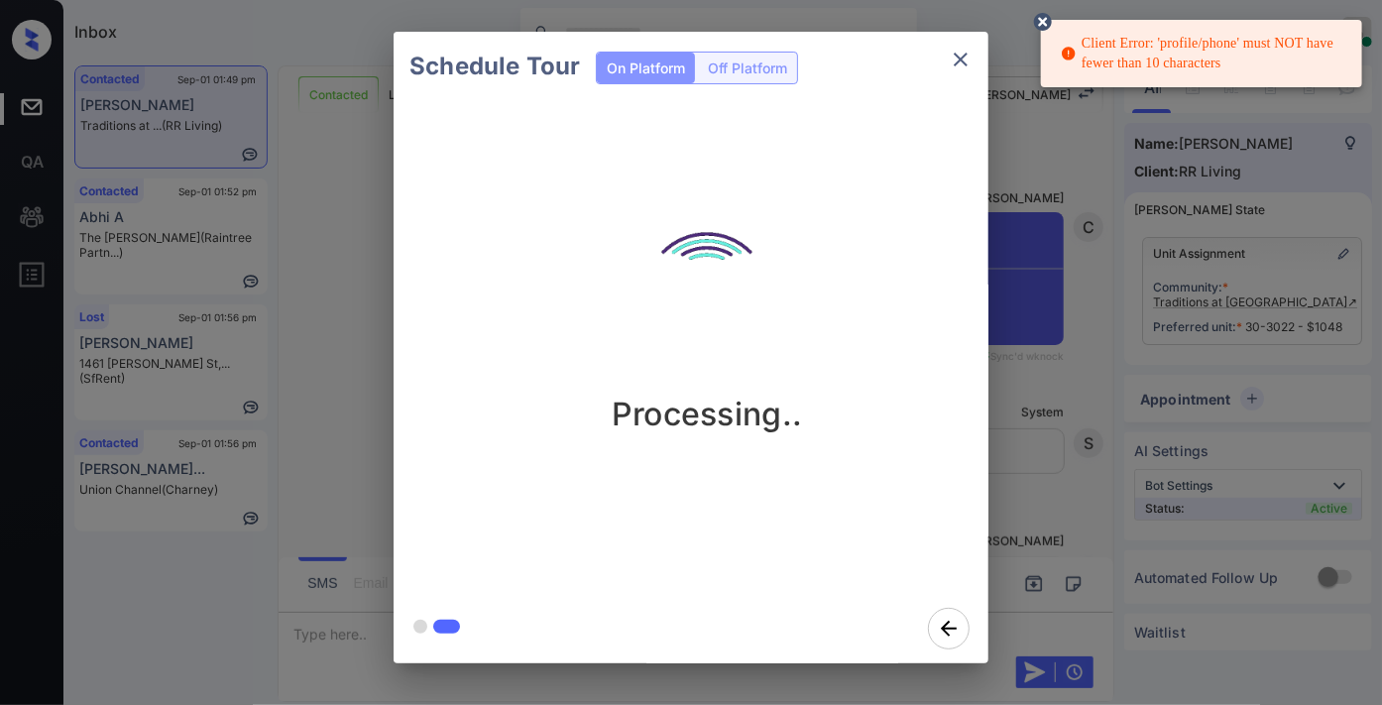
click at [962, 52] on icon "close" at bounding box center [961, 60] width 24 height 24
